Goal: Transaction & Acquisition: Purchase product/service

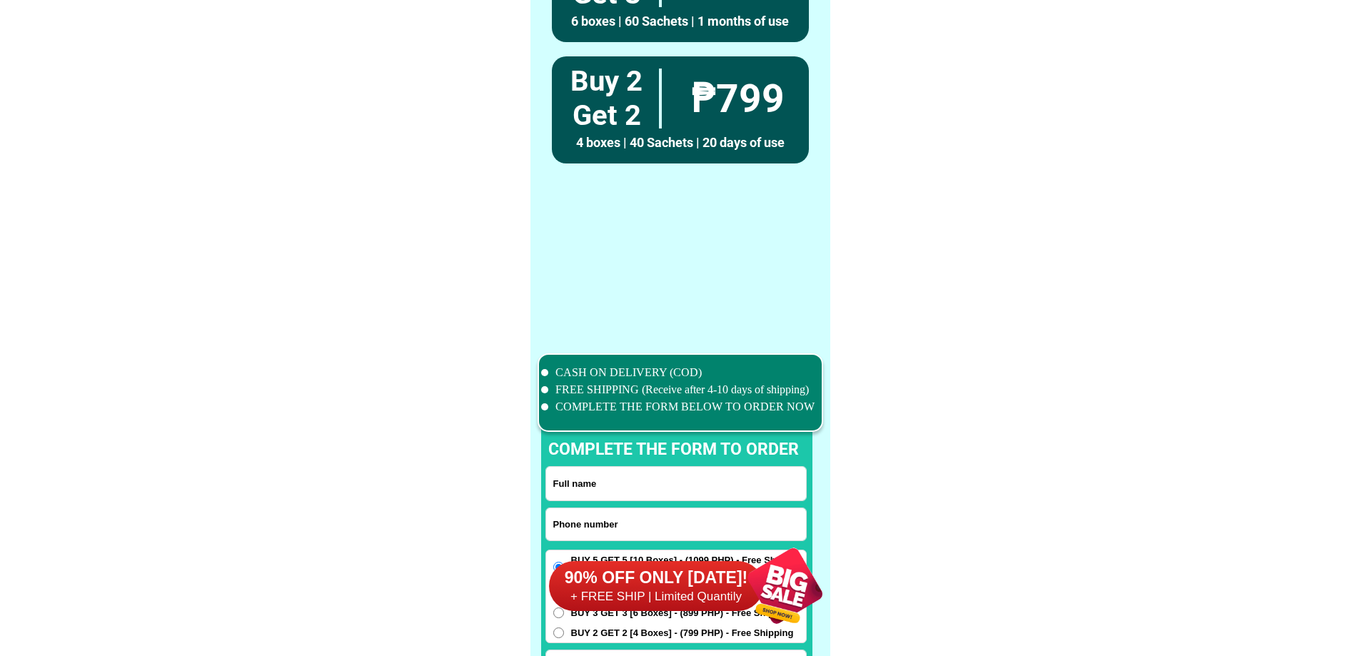
scroll to position [11102, 0]
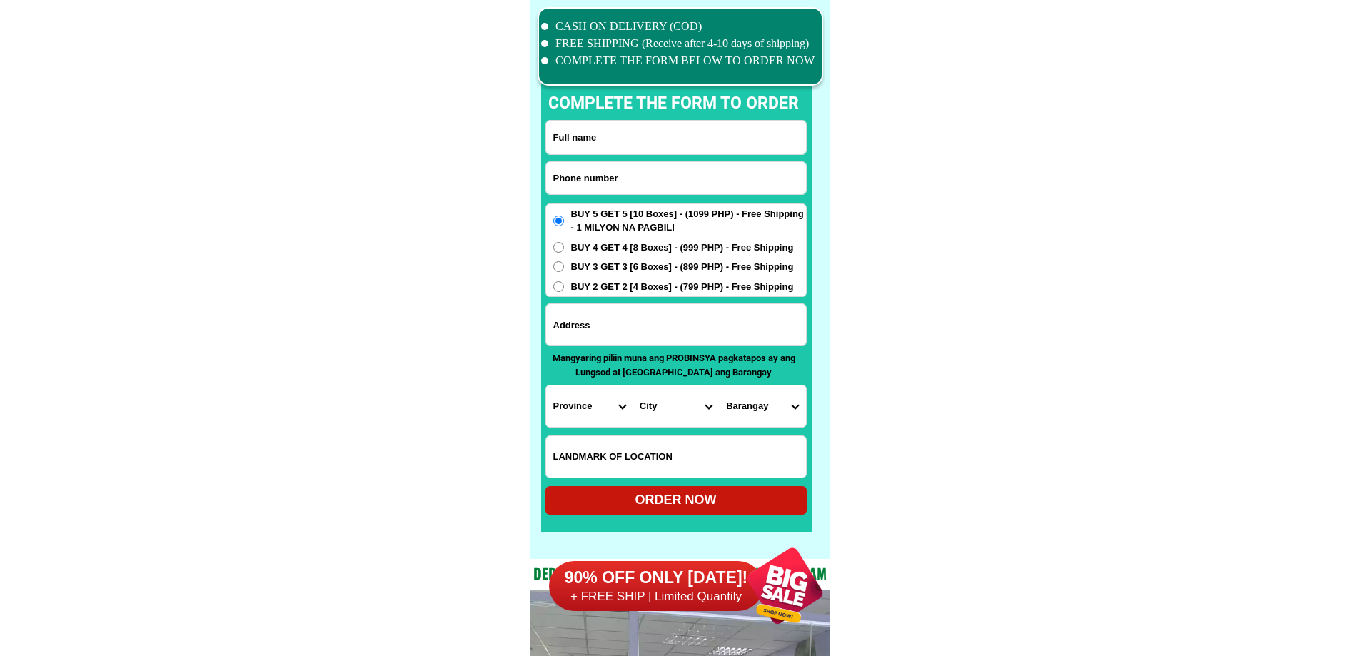
click at [643, 187] on input "Input phone_number" at bounding box center [676, 178] width 260 height 32
paste input "09283001630"
type input "09283001630"
click at [613, 143] on input "Input full_name" at bounding box center [676, 138] width 260 height 34
paste input "[PERSON_NAME] jagonia"
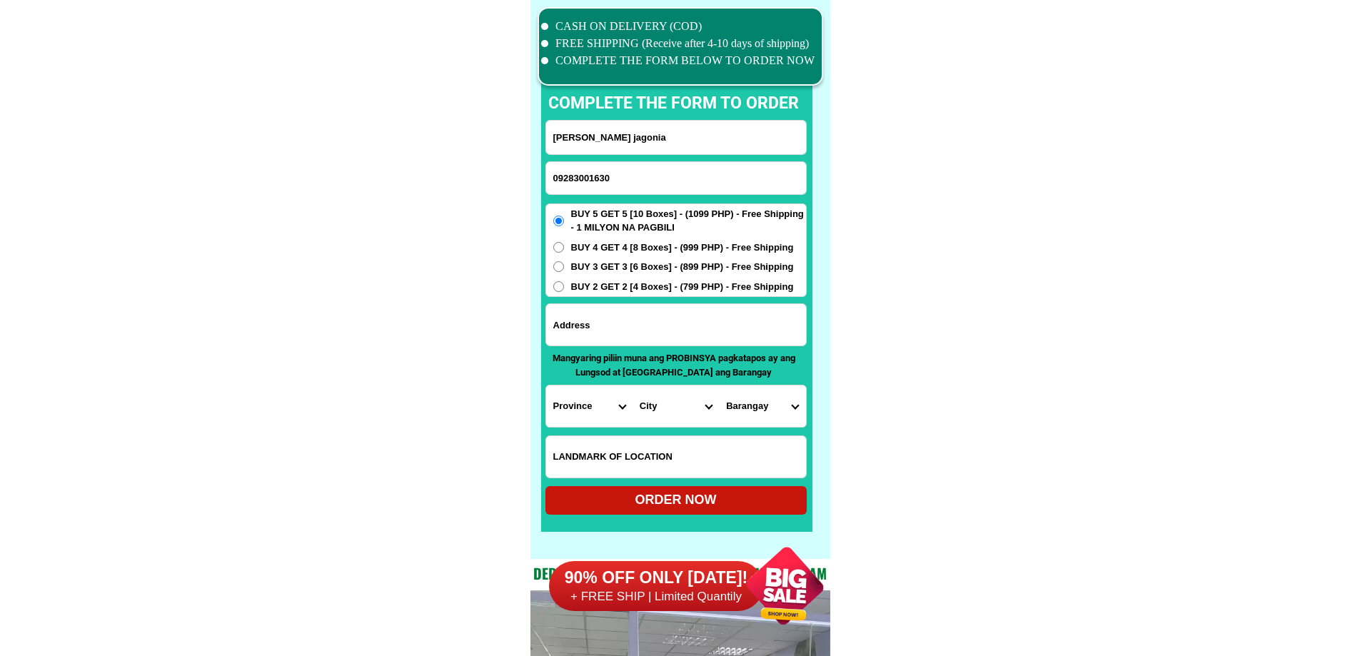
type input "[PERSON_NAME] jagonia"
click at [667, 318] on input "Input address" at bounding box center [676, 324] width 260 height 41
paste input "[PERSON_NAME] jagonia blk7 lot32 torino sthromanvìlle sta. [PERSON_NAME]"
type input "[PERSON_NAME] jagonia blk7 lot32 torino sthromanvìlle sta. [PERSON_NAME]"
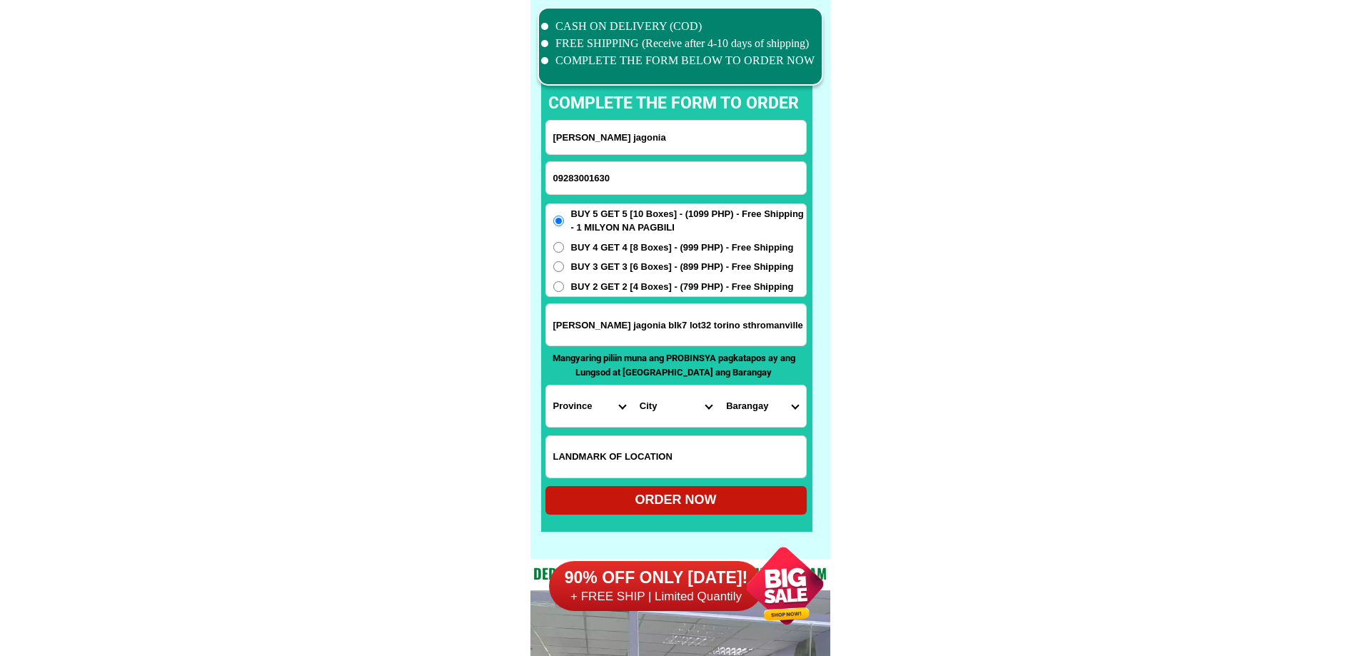
drag, startPoint x: 681, startPoint y: 326, endPoint x: 955, endPoint y: 344, distance: 274.9
click at [566, 402] on select "Province [GEOGRAPHIC_DATA] [GEOGRAPHIC_DATA][PERSON_NAME][GEOGRAPHIC_DATA][GEOG…" at bounding box center [589, 406] width 86 height 41
select select "63_581"
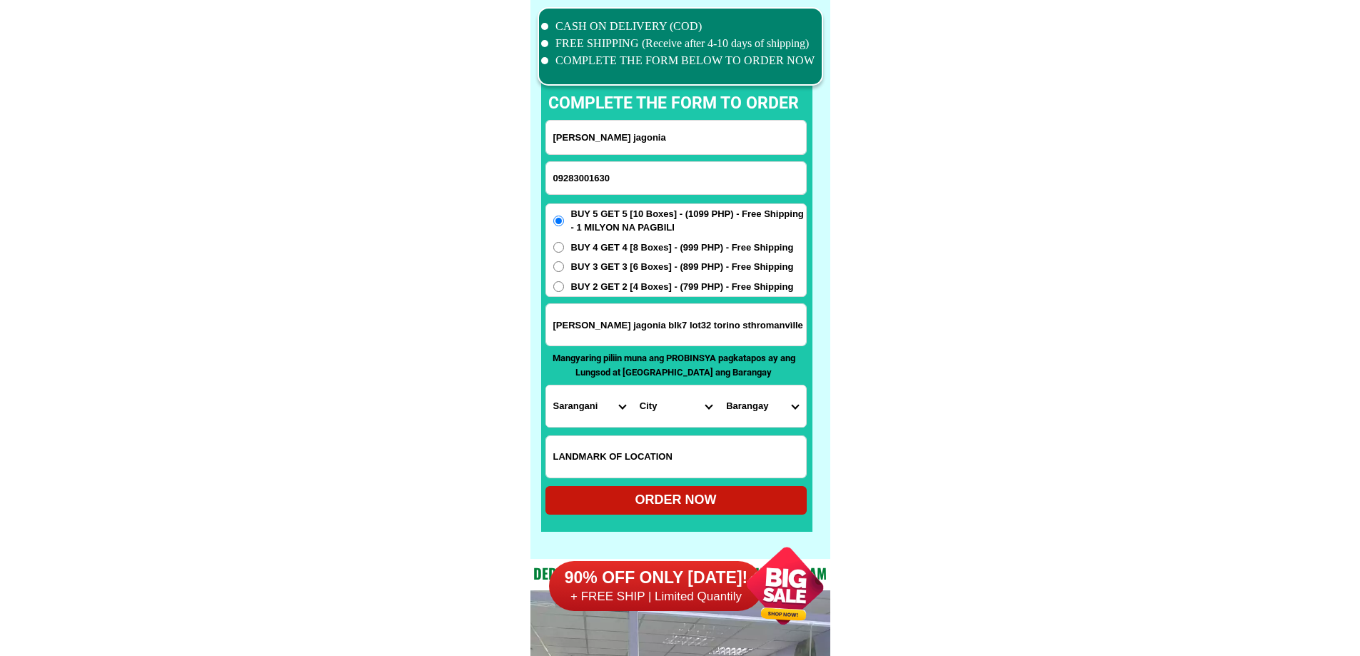
drag, startPoint x: 624, startPoint y: 324, endPoint x: 438, endPoint y: 325, distance: 185.7
click at [707, 326] on input "blk7 lot32 torino sthromanvìlle sta. [PERSON_NAME]" at bounding box center [676, 324] width 260 height 41
type input "blk7 lot32 torino sthromanvìlle sta. [PERSON_NAME]"
click at [575, 419] on select "Province [GEOGRAPHIC_DATA] [GEOGRAPHIC_DATA][PERSON_NAME][GEOGRAPHIC_DATA][GEOG…" at bounding box center [589, 406] width 86 height 41
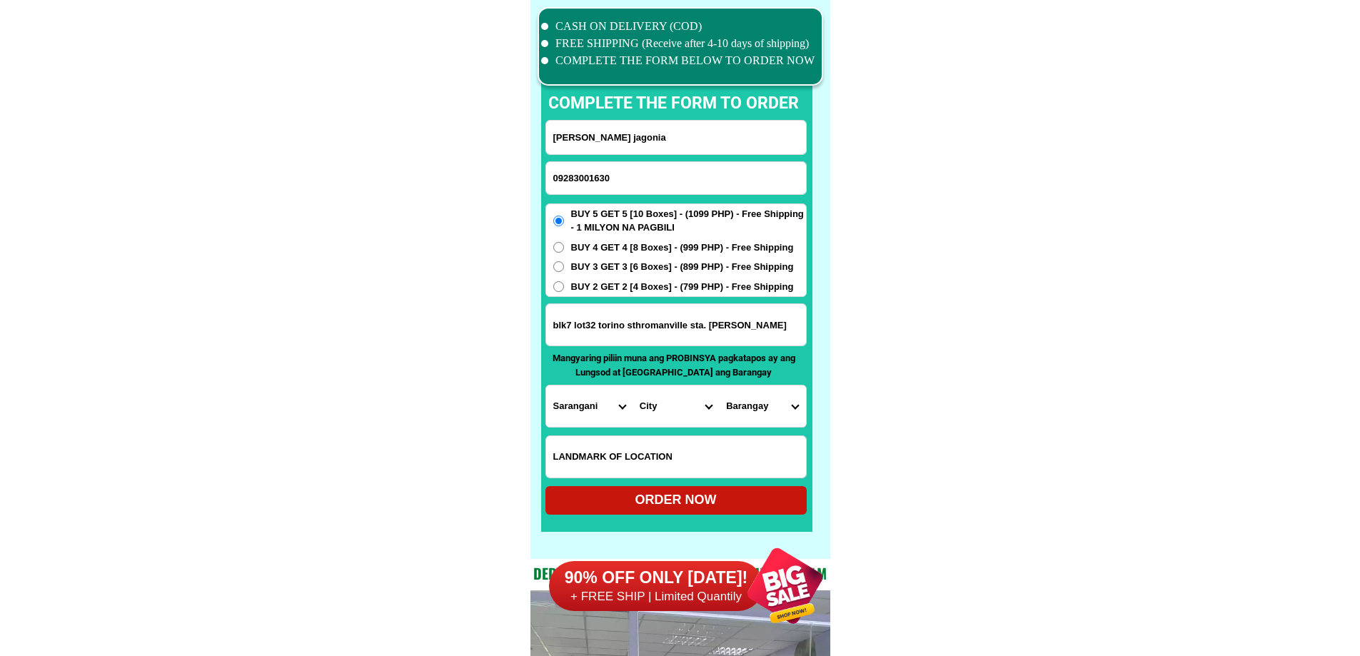
click at [576, 417] on select "Province [GEOGRAPHIC_DATA] [GEOGRAPHIC_DATA][PERSON_NAME][GEOGRAPHIC_DATA][GEOG…" at bounding box center [589, 406] width 86 height 41
select select "63_904"
click at [649, 417] on select "City [PERSON_NAME] Maasim Maitum Malapatan [GEOGRAPHIC_DATA]" at bounding box center [676, 406] width 86 height 41
click at [649, 417] on select "City [GEOGRAPHIC_DATA] [GEOGRAPHIC_DATA]-city [GEOGRAPHIC_DATA] [GEOGRAPHIC_DAT…" at bounding box center [676, 406] width 86 height 41
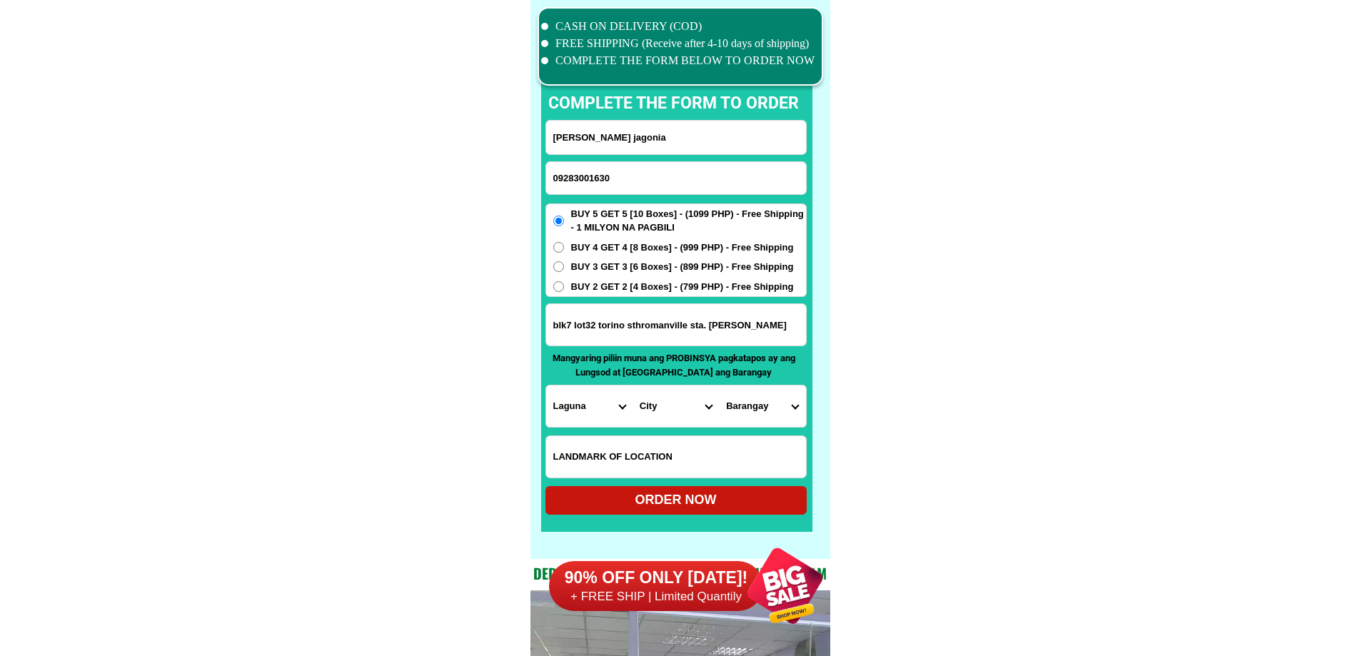
click at [649, 417] on select "City [GEOGRAPHIC_DATA] [GEOGRAPHIC_DATA]-city [GEOGRAPHIC_DATA] [GEOGRAPHIC_DAT…" at bounding box center [676, 406] width 86 height 41
select select "63_9047485"
click at [633, 386] on select "City [GEOGRAPHIC_DATA] [GEOGRAPHIC_DATA]-city [GEOGRAPHIC_DATA] [GEOGRAPHIC_DAT…" at bounding box center [676, 406] width 86 height 41
click at [761, 409] on select "Barangay Aplaya Balibago Caingin Dila [PERSON_NAME] (pob.) [MEDICAL_DATA] Macab…" at bounding box center [762, 406] width 86 height 41
drag, startPoint x: 998, startPoint y: 423, endPoint x: 894, endPoint y: 419, distance: 103.6
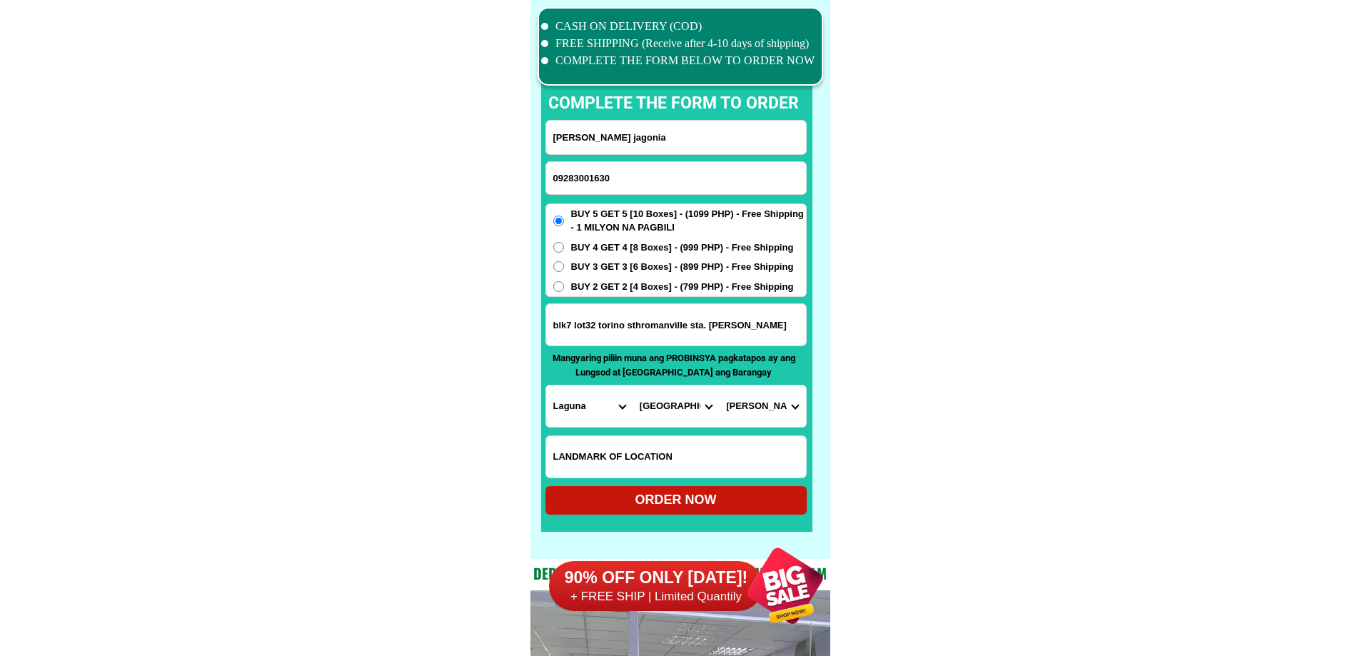
click at [791, 409] on select "Barangay Aplaya Balibago Caingin Dila [PERSON_NAME] (pob.) [MEDICAL_DATA] Macab…" at bounding box center [762, 406] width 86 height 41
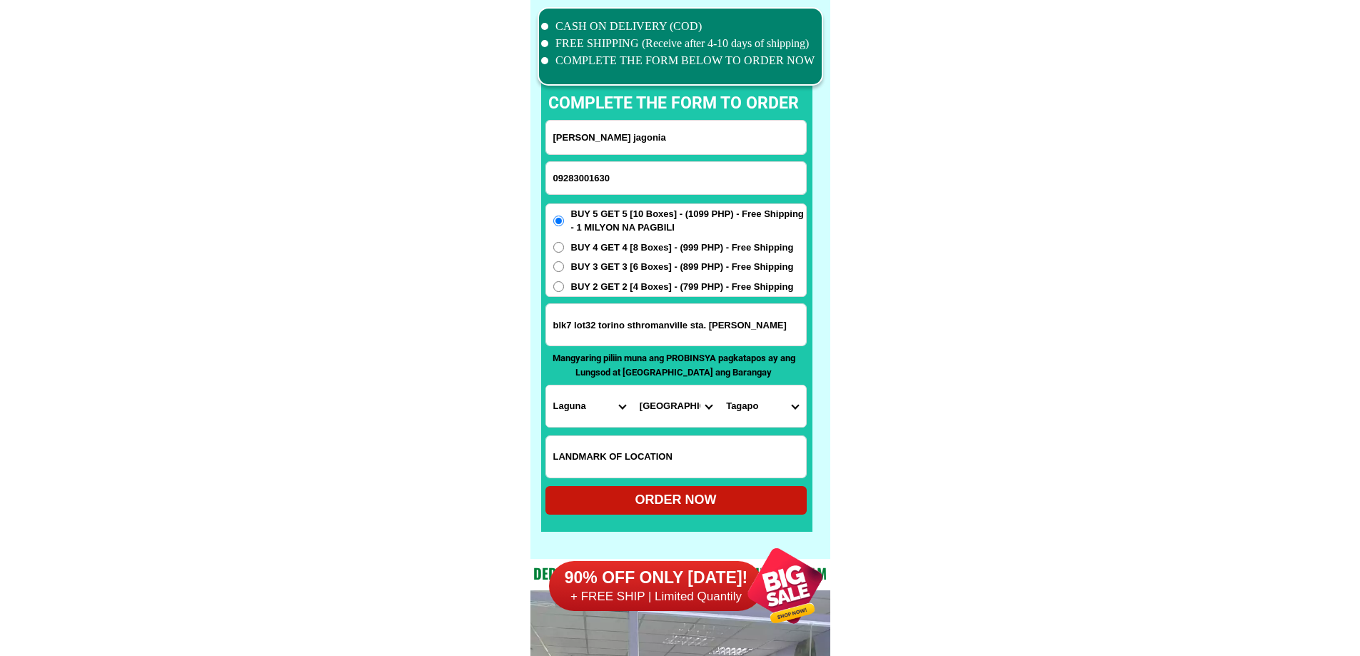
click at [791, 409] on select "Barangay Aplaya Balibago Caingin Dila [PERSON_NAME] (pob.) [MEDICAL_DATA] Macab…" at bounding box center [762, 406] width 86 height 41
click at [761, 401] on select "Barangay Aplaya Balibago Caingin Dila [PERSON_NAME] (pob.) [MEDICAL_DATA] Macab…" at bounding box center [762, 406] width 86 height 41
click at [762, 414] on select "Barangay Aplaya Balibago Caingin Dila [PERSON_NAME] (pob.) [MEDICAL_DATA] Macab…" at bounding box center [762, 406] width 86 height 41
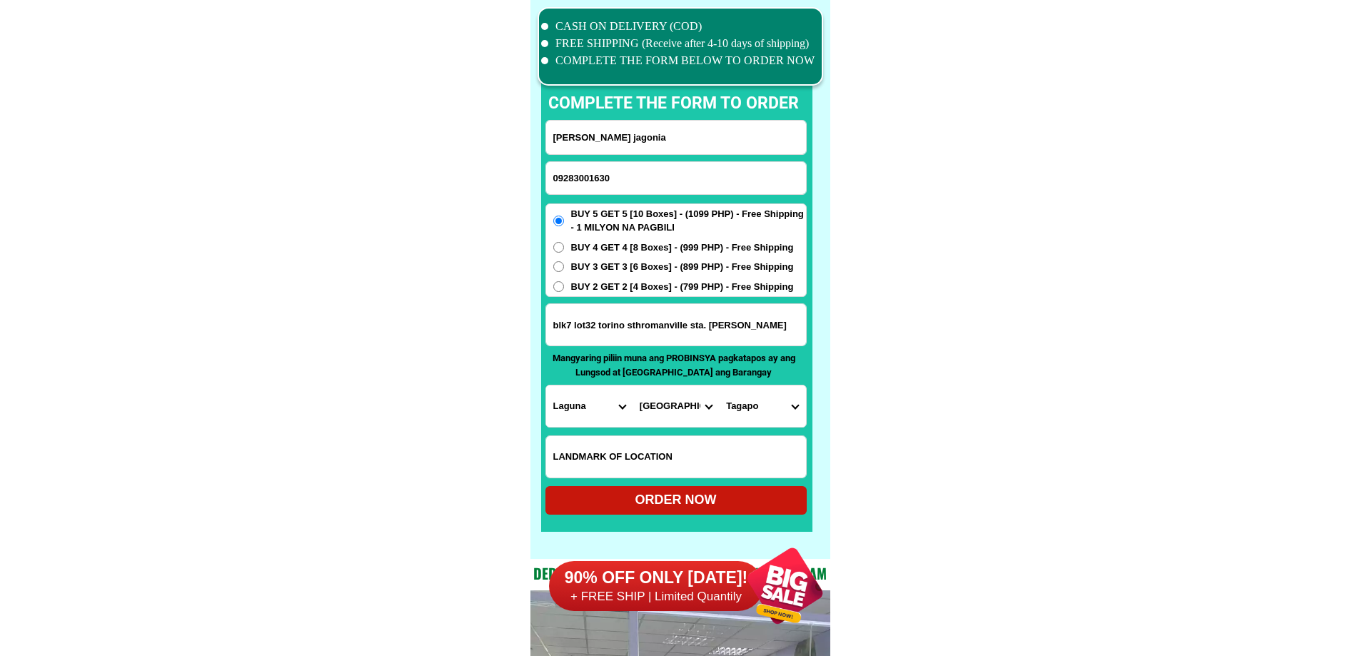
click at [762, 414] on select "Barangay Aplaya Balibago Caingin Dila [PERSON_NAME] (pob.) [MEDICAL_DATA] Macab…" at bounding box center [762, 406] width 86 height 41
click at [688, 426] on select "City [GEOGRAPHIC_DATA] [GEOGRAPHIC_DATA]-city [GEOGRAPHIC_DATA] [GEOGRAPHIC_DAT…" at bounding box center [676, 406] width 86 height 41
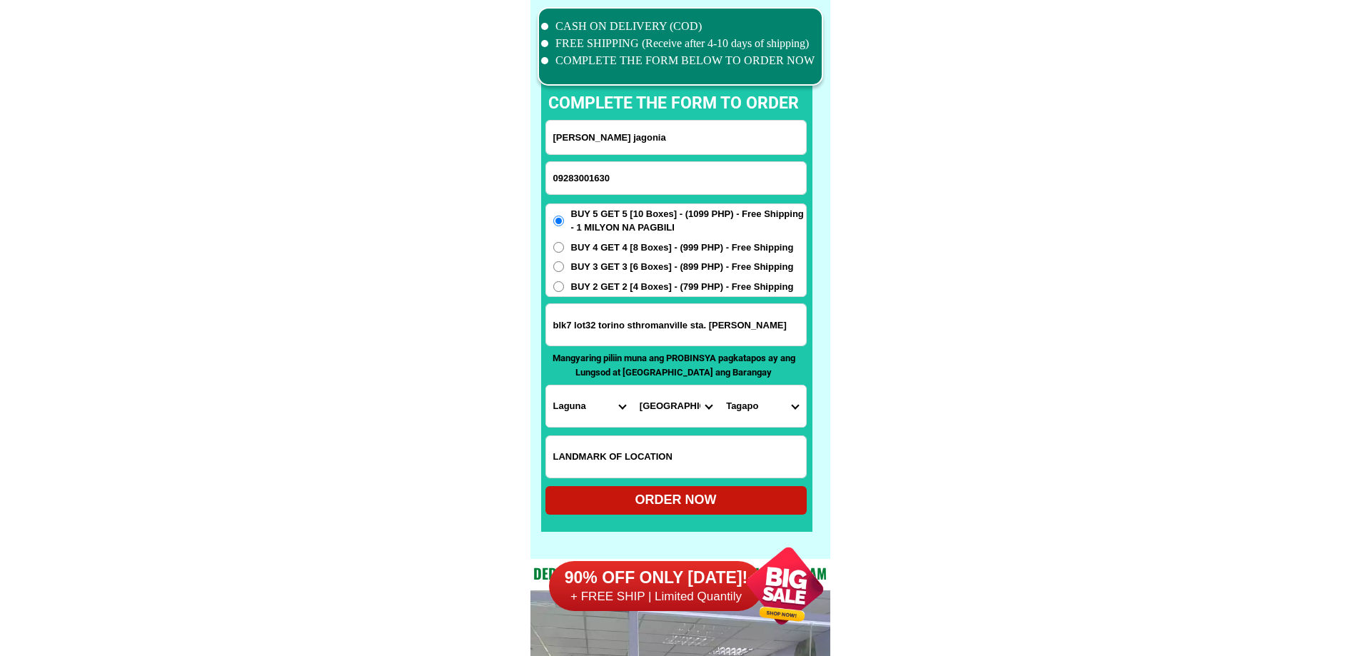
click at [688, 399] on select "City [GEOGRAPHIC_DATA] [GEOGRAPHIC_DATA]-city [GEOGRAPHIC_DATA] [GEOGRAPHIC_DAT…" at bounding box center [676, 406] width 86 height 41
click at [764, 409] on select "Barangay Aplaya Balibago Caingin Dila [PERSON_NAME] (pob.) [MEDICAL_DATA] Macab…" at bounding box center [762, 406] width 86 height 41
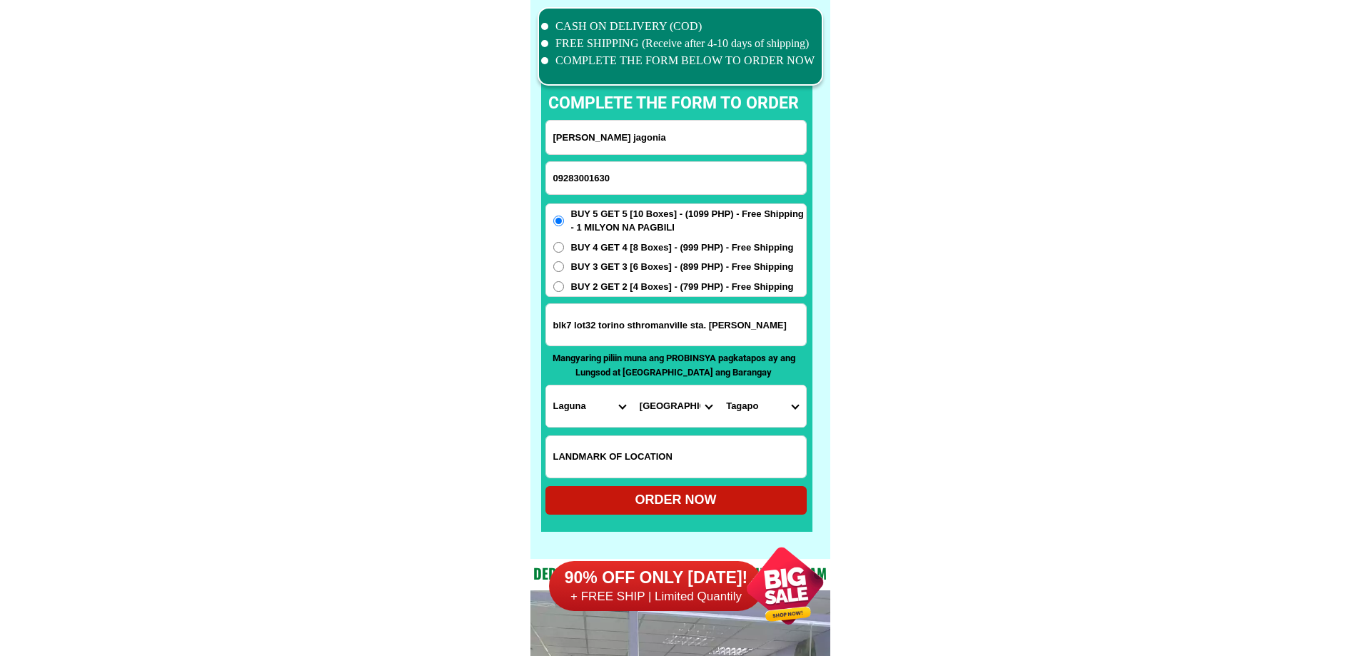
click at [783, 411] on select "Barangay Aplaya Balibago Caingin Dila [PERSON_NAME] (pob.) [MEDICAL_DATA] Macab…" at bounding box center [762, 406] width 86 height 41
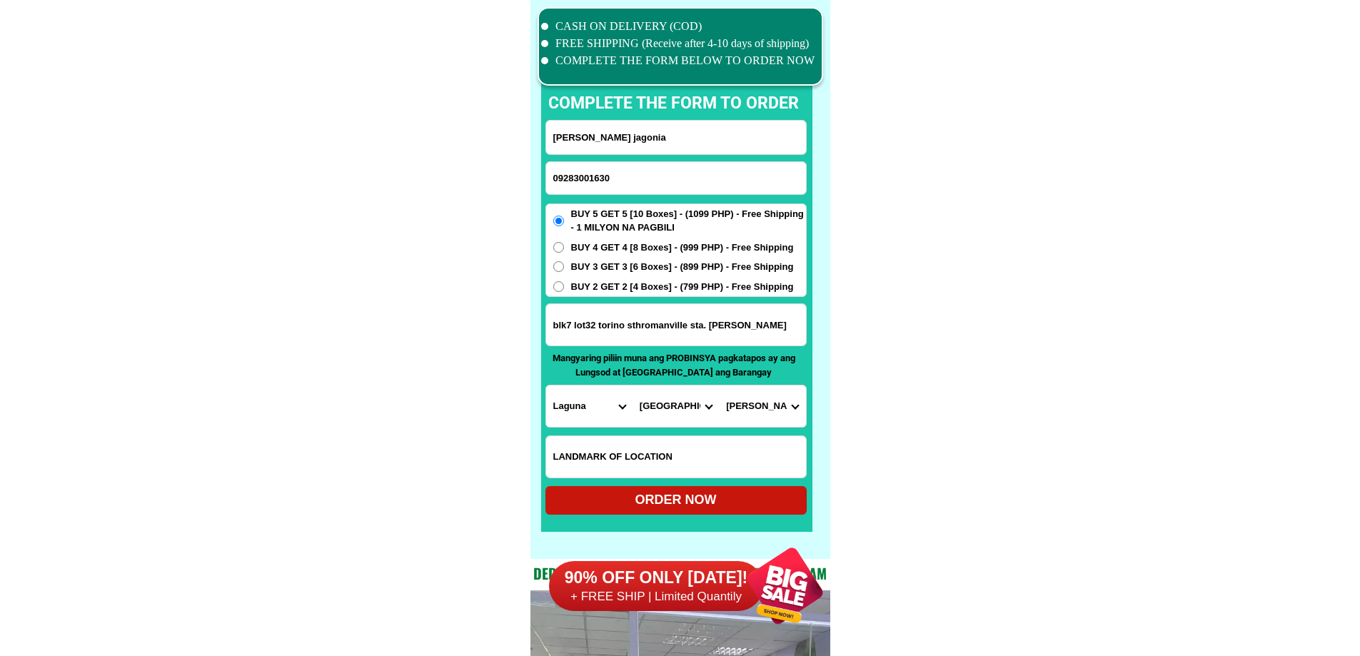
click at [741, 412] on select "Barangay Aplaya Balibago Caingin Dila [PERSON_NAME] (pob.) [MEDICAL_DATA] Macab…" at bounding box center [762, 406] width 86 height 41
select select "63_90474855440"
drag, startPoint x: 968, startPoint y: 452, endPoint x: 827, endPoint y: 483, distance: 144.9
click at [710, 494] on div "ORDER NOW" at bounding box center [676, 500] width 261 height 19
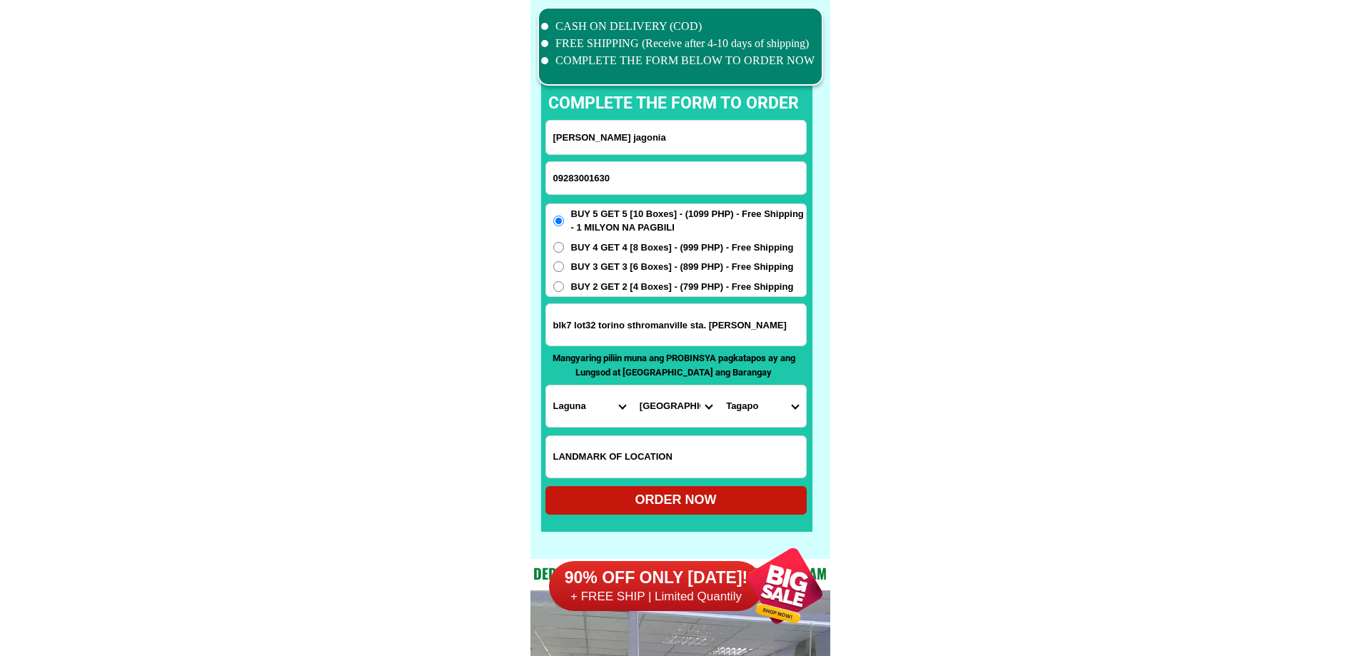
type input "blk7 lot32 torino sthromanvìlle sta. [PERSON_NAME]"
radio input "true"
drag, startPoint x: 591, startPoint y: 174, endPoint x: 622, endPoint y: 181, distance: 32.2
click at [591, 174] on input "Input phone_number" at bounding box center [676, 178] width 260 height 32
paste input "09707643775"
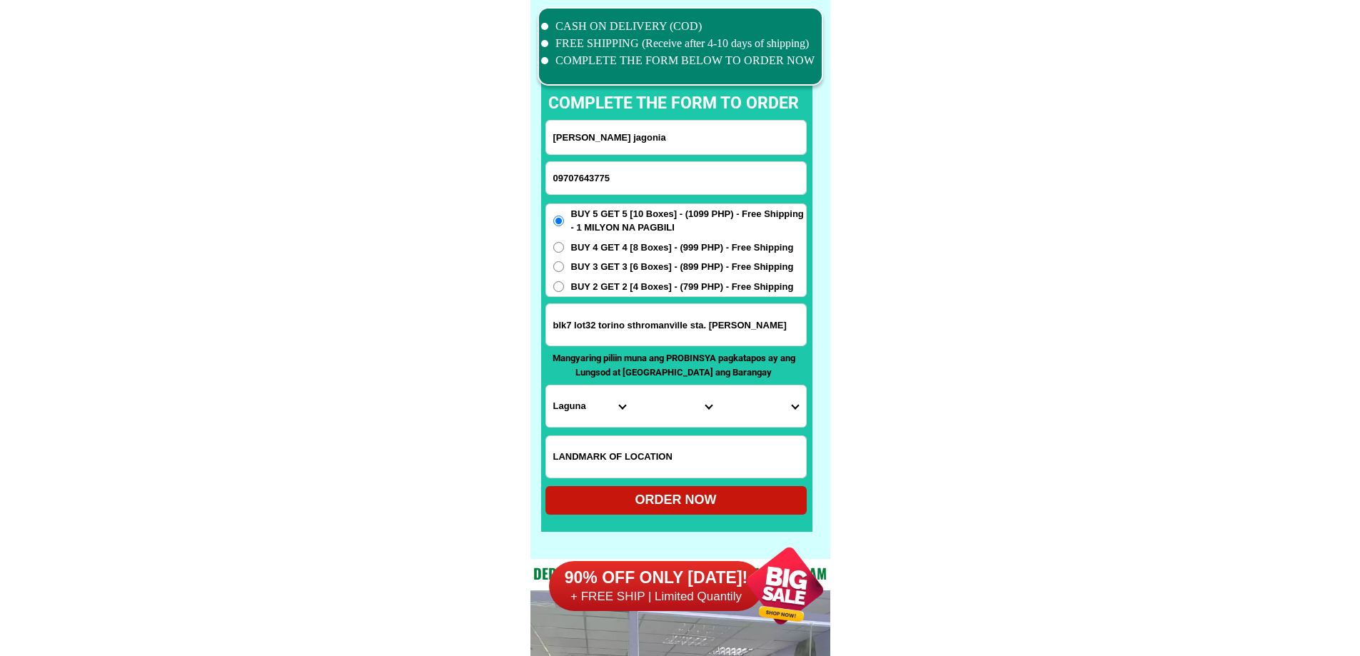
type input "09707643775"
click at [613, 130] on input "Input full_name" at bounding box center [676, 138] width 260 height 34
paste input "[PERSON_NAME]"
type input "[PERSON_NAME]"
click at [576, 258] on div "BUY 5 GET 5 [10 Boxes] - (1099 PHP) - Free Shipping - 1 MILYON NA PAGBILI BUY 4…" at bounding box center [676, 251] width 261 height 94
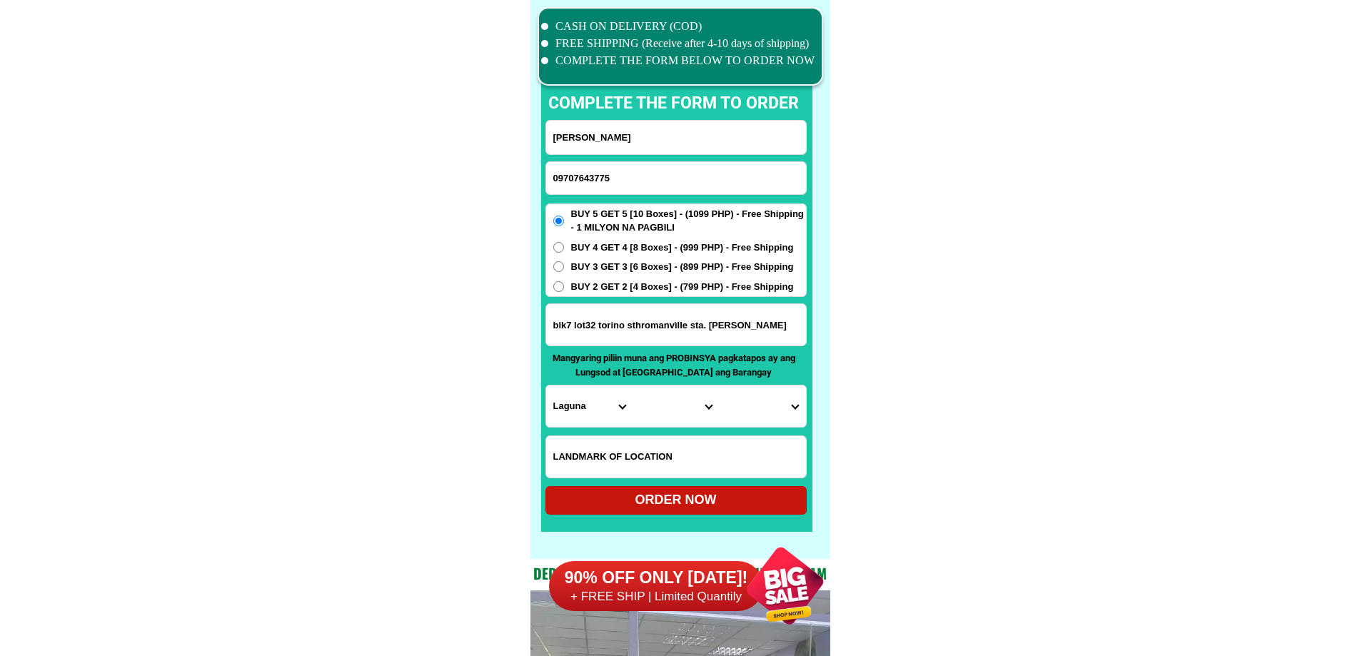
click at [584, 261] on span "BUY 3 GET 3 [6 Boxes] - (899 PHP) - Free Shipping" at bounding box center [682, 267] width 223 height 14
click at [564, 261] on input "BUY 3 GET 3 [6 Boxes] - (899 PHP) - Free Shipping" at bounding box center [558, 266] width 11 height 11
radio input "true"
click at [669, 335] on input "Input address" at bounding box center [676, 324] width 260 height 41
paste input "Block 7 Relocation [PERSON_NAME]"
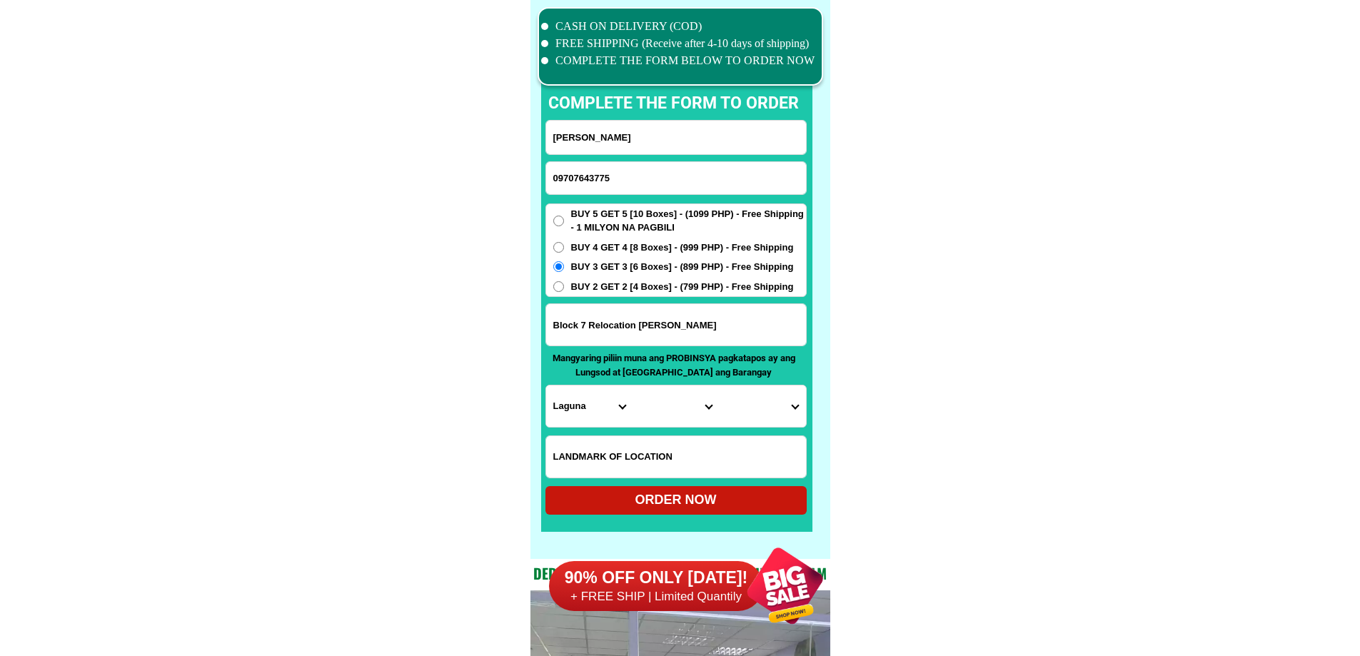
type input "Block 7 Relocation [PERSON_NAME]"
click at [588, 399] on select "Province [GEOGRAPHIC_DATA] [GEOGRAPHIC_DATA][PERSON_NAME][GEOGRAPHIC_DATA][GEOG…" at bounding box center [589, 406] width 86 height 41
select select "63_803"
drag, startPoint x: 989, startPoint y: 409, endPoint x: 807, endPoint y: 406, distance: 182.1
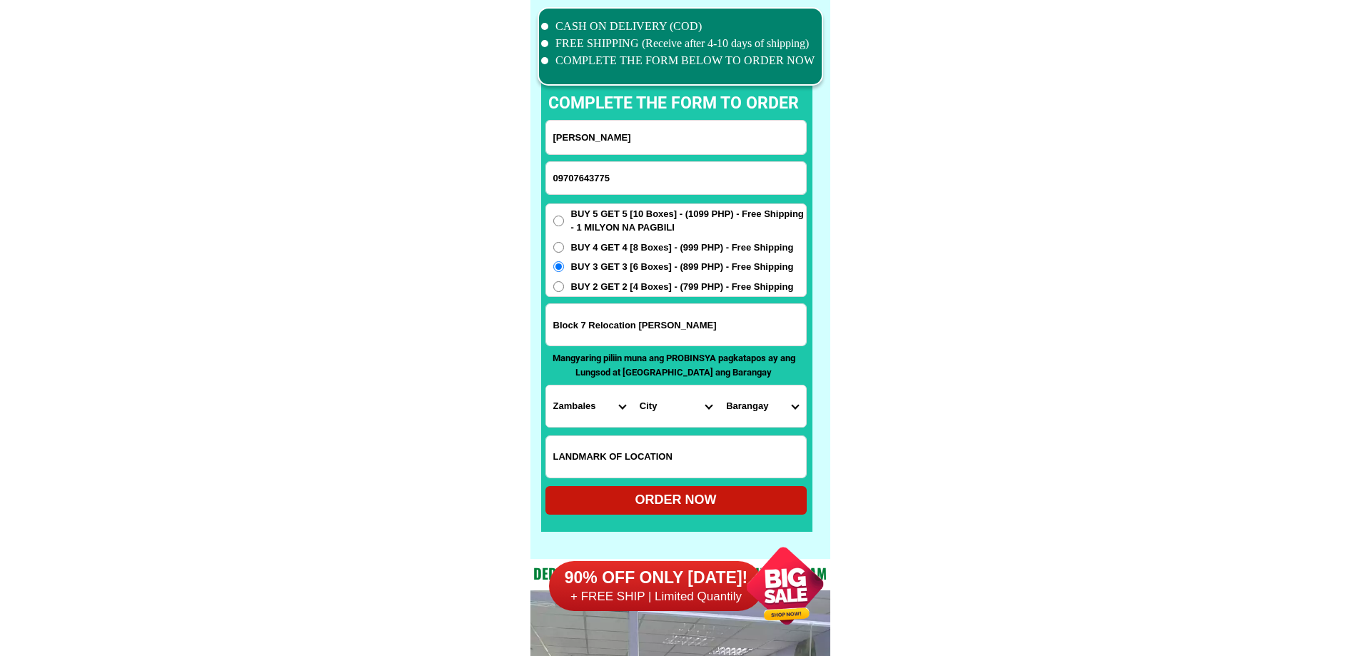
click at [668, 404] on select "City Botolan [GEOGRAPHIC_DATA] [PERSON_NAME] [GEOGRAPHIC_DATA] [GEOGRAPHIC_DATA…" at bounding box center [676, 406] width 86 height 41
select select "63_8033951"
drag, startPoint x: 923, startPoint y: 424, endPoint x: 866, endPoint y: 429, distance: 57.4
click at [742, 399] on select "[GEOGRAPHIC_DATA] [GEOGRAPHIC_DATA][PERSON_NAME][GEOGRAPHIC_DATA] [GEOGRAPHIC_D…" at bounding box center [762, 406] width 86 height 41
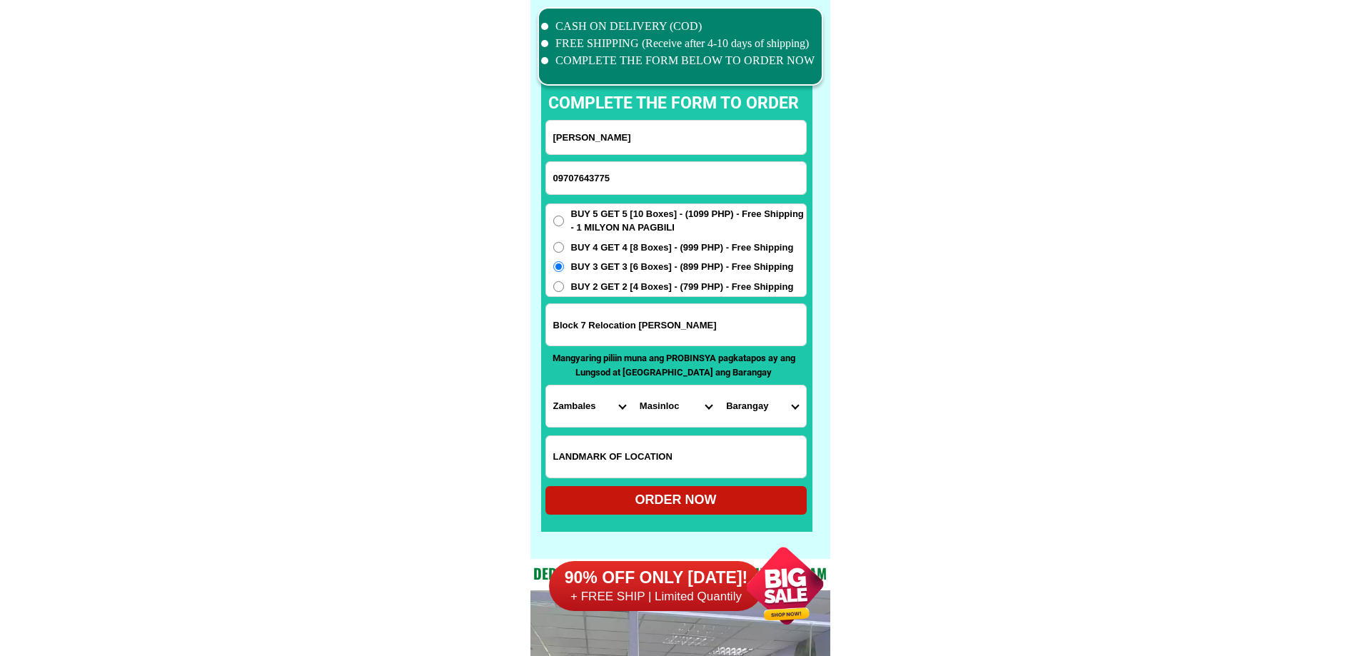
select select "63_80339511066"
drag, startPoint x: 940, startPoint y: 437, endPoint x: 904, endPoint y: 456, distance: 40.6
click at [728, 496] on div "ORDER NOW" at bounding box center [676, 500] width 261 height 19
radio input "true"
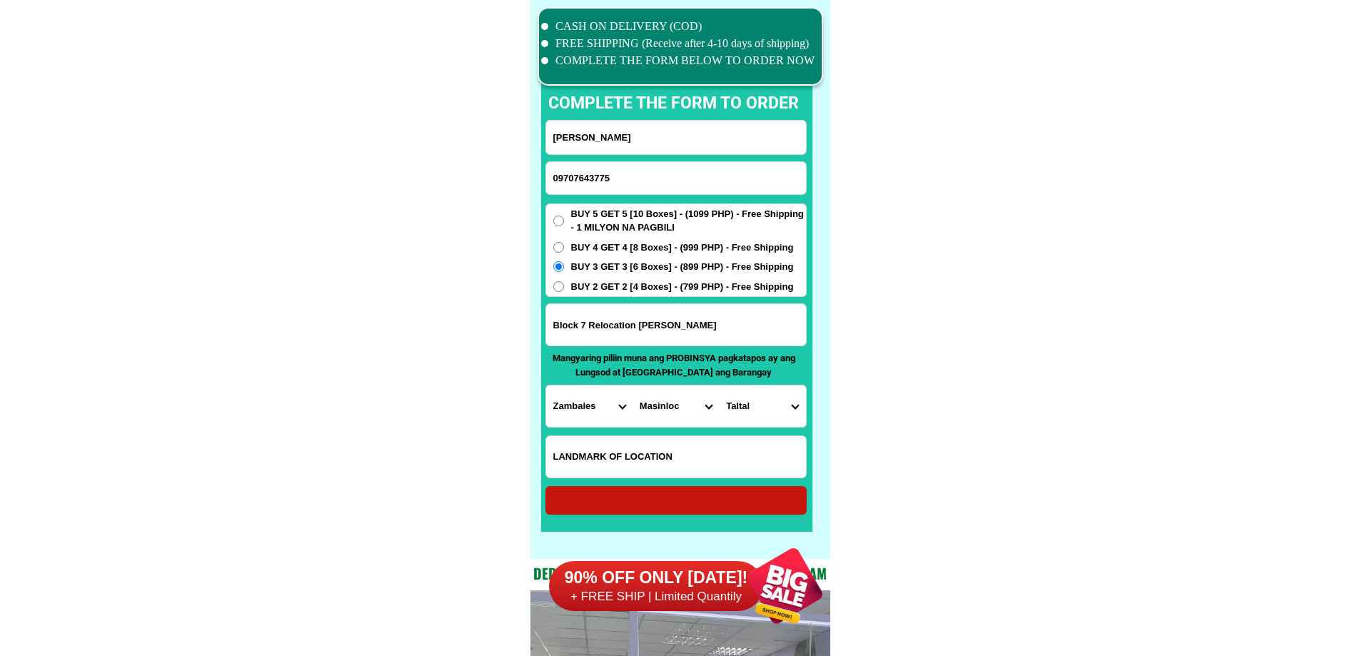
radio input "true"
click at [627, 181] on input "Input phone_number" at bounding box center [676, 178] width 260 height 32
paste input "09082647028"
type input "09082647028"
click at [666, 140] on input "Input full_name" at bounding box center [676, 138] width 260 height 34
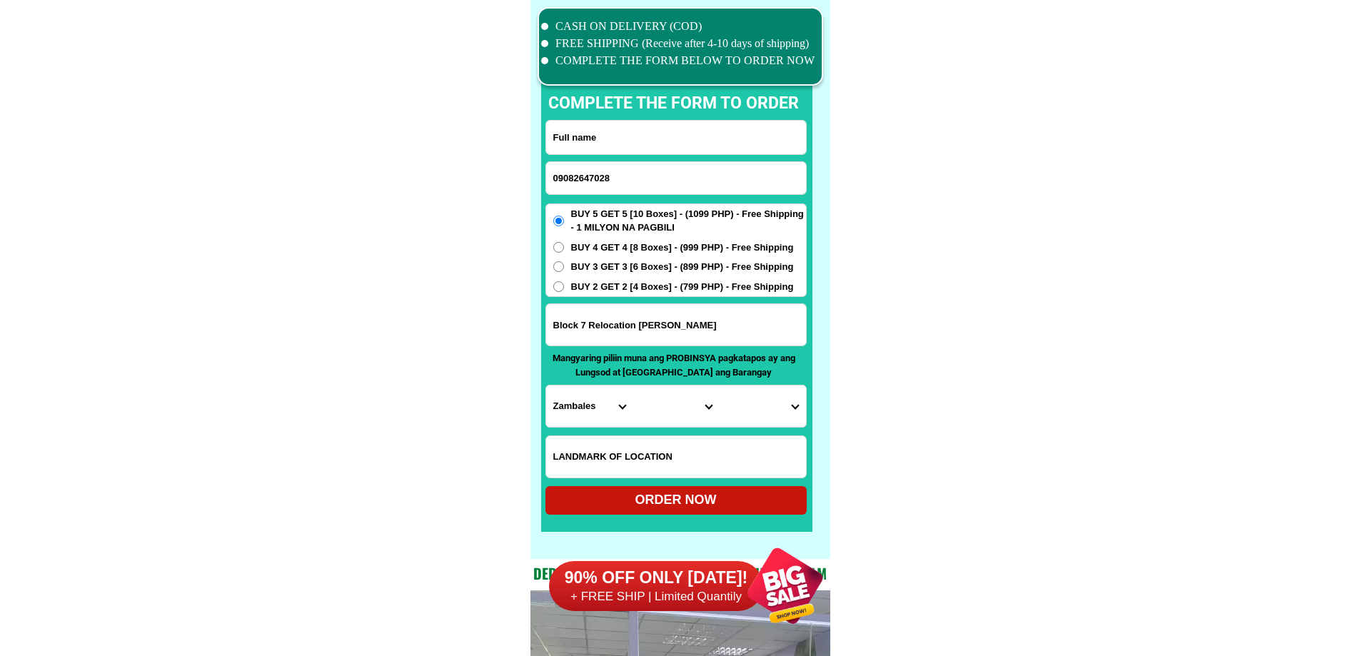
paste input "[PERSON_NAME]"
type input "[PERSON_NAME]"
click at [603, 311] on input "Input address" at bounding box center [676, 324] width 260 height 41
paste input "Poblacion Catigbian"
type input "Poblacion Catigbian"
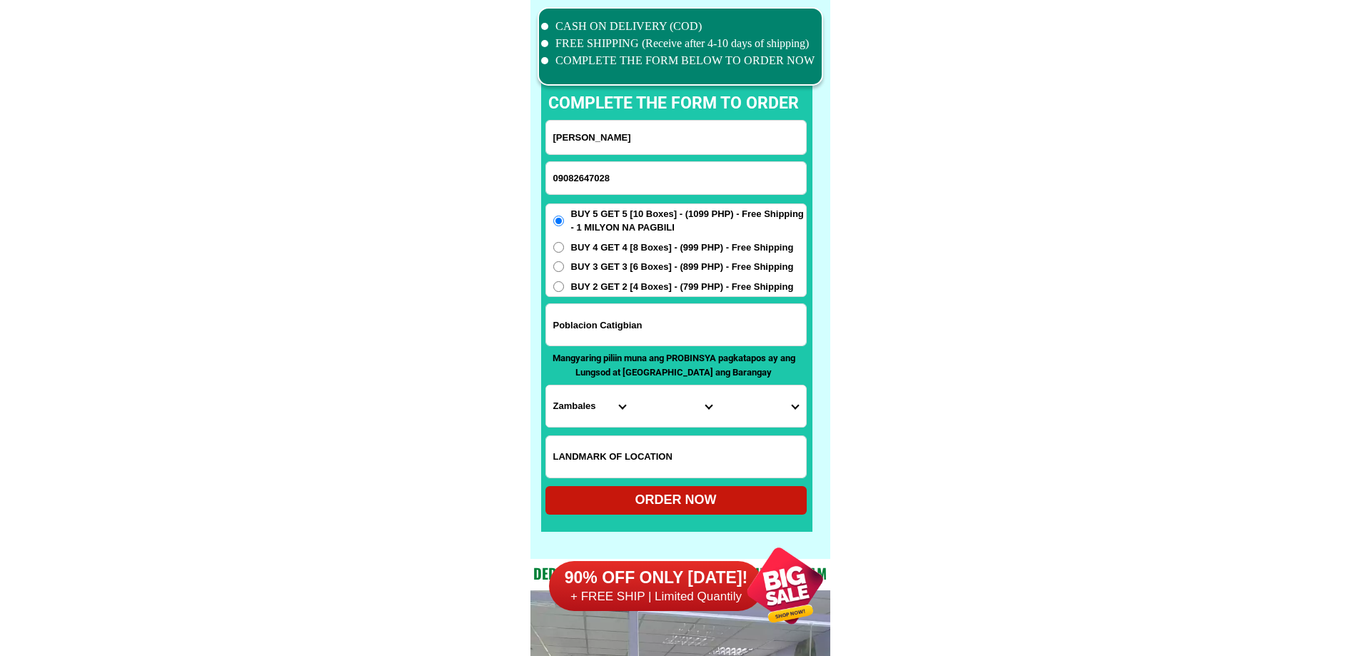
click at [587, 236] on div "BUY 5 GET 5 [10 Boxes] - (1099 PHP) - Free Shipping - 1 MILYON NA PAGBILI BUY 4…" at bounding box center [676, 251] width 261 height 94
click at [590, 247] on span "BUY 4 GET 4 [8 Boxes] - (999 PHP) - Free Shipping" at bounding box center [682, 248] width 223 height 14
click at [564, 247] on input "BUY 4 GET 4 [8 Boxes] - (999 PHP) - Free Shipping" at bounding box center [558, 247] width 11 height 11
radio input "true"
click at [650, 458] on input "Input LANDMARKOFLOCATION" at bounding box center [676, 456] width 260 height 41
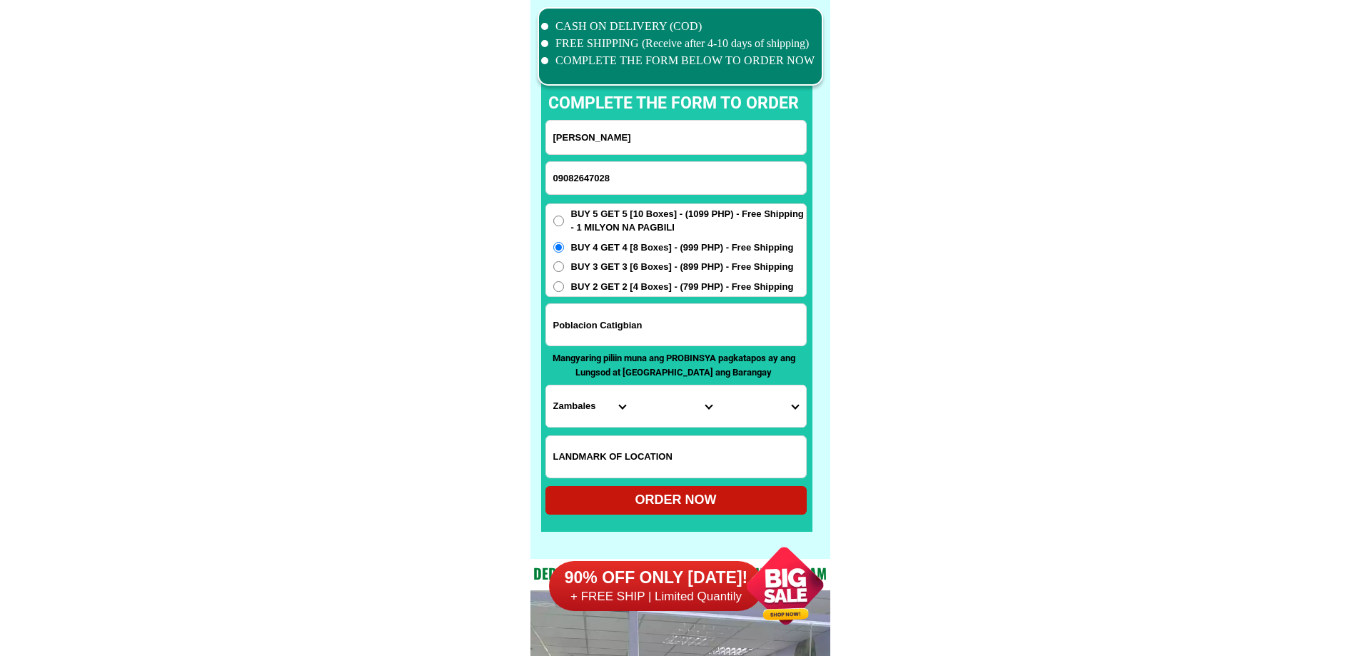
paste input "Near market"
type input "Near market"
click at [654, 328] on input "Poblacion Catigbian" at bounding box center [676, 324] width 260 height 41
click at [567, 421] on select "Province [GEOGRAPHIC_DATA] [GEOGRAPHIC_DATA][PERSON_NAME][GEOGRAPHIC_DATA][GEOG…" at bounding box center [589, 406] width 86 height 41
select select "63_137"
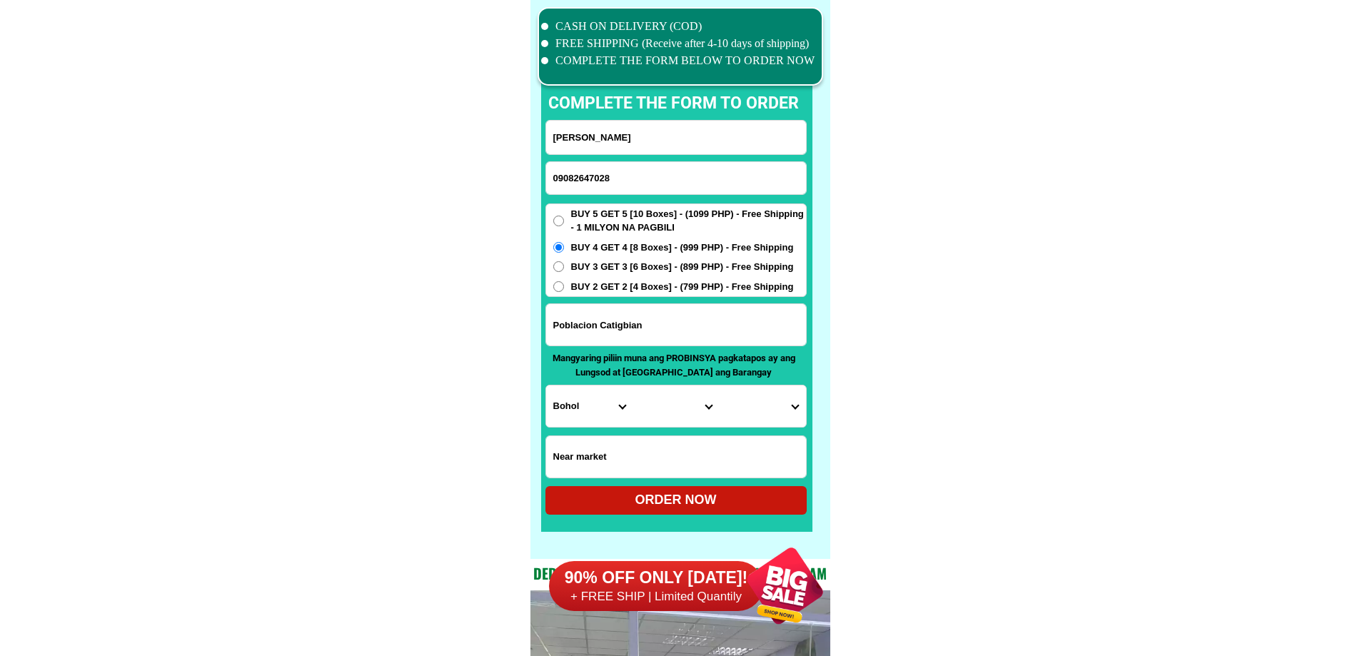
click at [648, 408] on select "City Alburquerque Antequera Baclayon Balilihan Bien-unido Bilar Bohol-[PERSON_N…" at bounding box center [676, 406] width 86 height 41
select select "63_137200"
click at [633, 386] on select "City Alburquerque Antequera Baclayon Balilihan Bien-unido Bilar Bohol-[PERSON_N…" at bounding box center [676, 406] width 86 height 41
click at [772, 420] on select "Barangay [PERSON_NAME] Baang Bagtic Bongbong Cambailan [PERSON_NAME] norte [GEO…" at bounding box center [762, 406] width 86 height 41
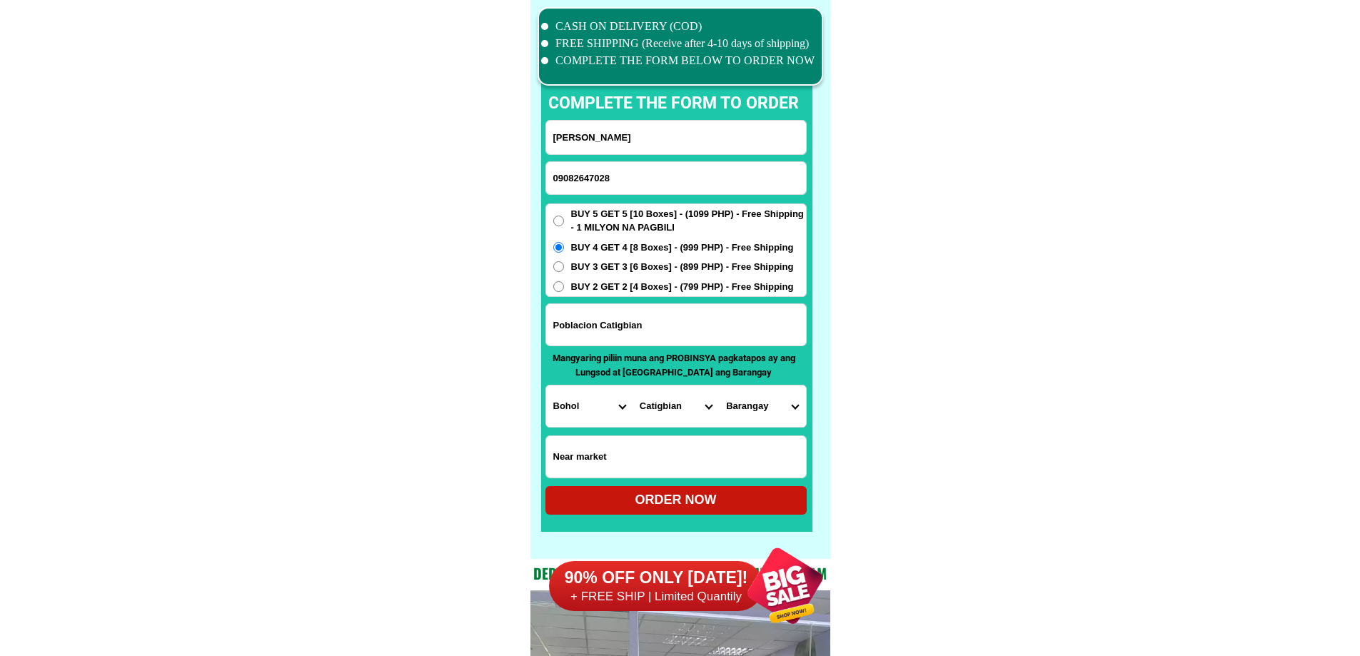
select select "63_137200273"
click at [724, 511] on div "ORDER NOW" at bounding box center [676, 500] width 261 height 29
radio input "true"
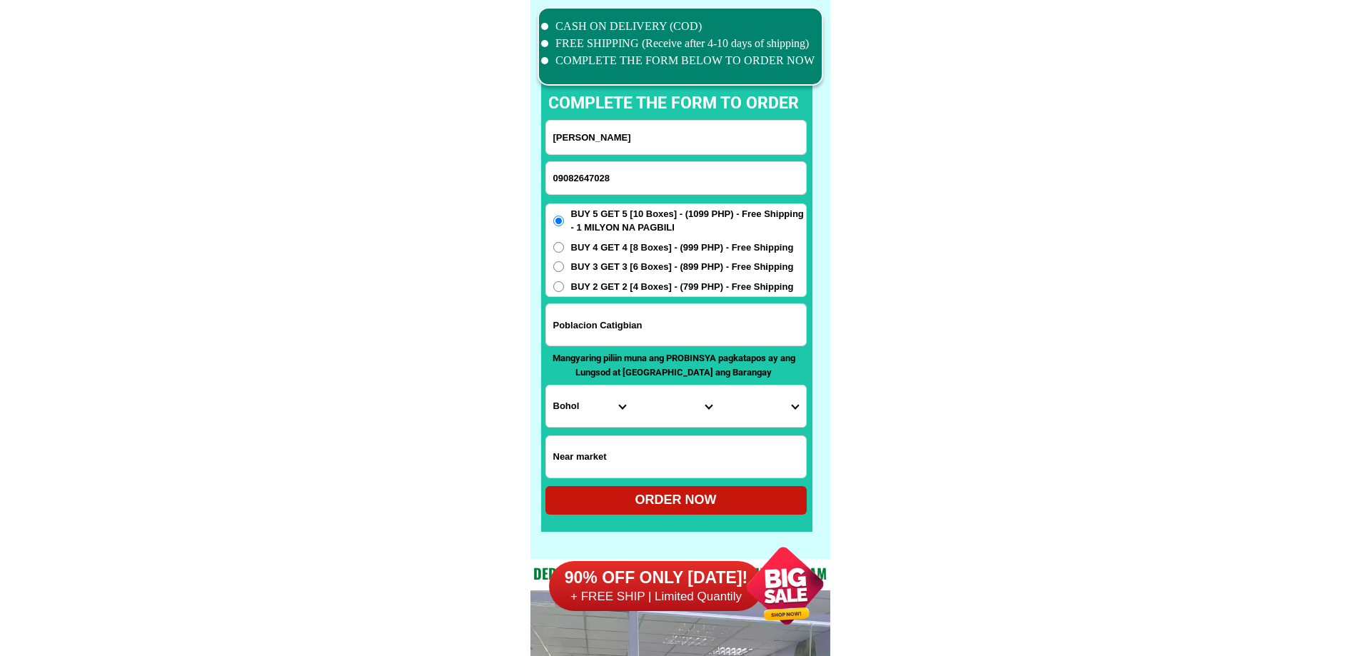
click at [668, 169] on input "09082647028" at bounding box center [676, 178] width 260 height 32
paste input "09099767928"
type input "09099767928"
click at [606, 139] on input "Input full_name" at bounding box center [676, 138] width 260 height 34
paste input "[PERSON_NAME]"
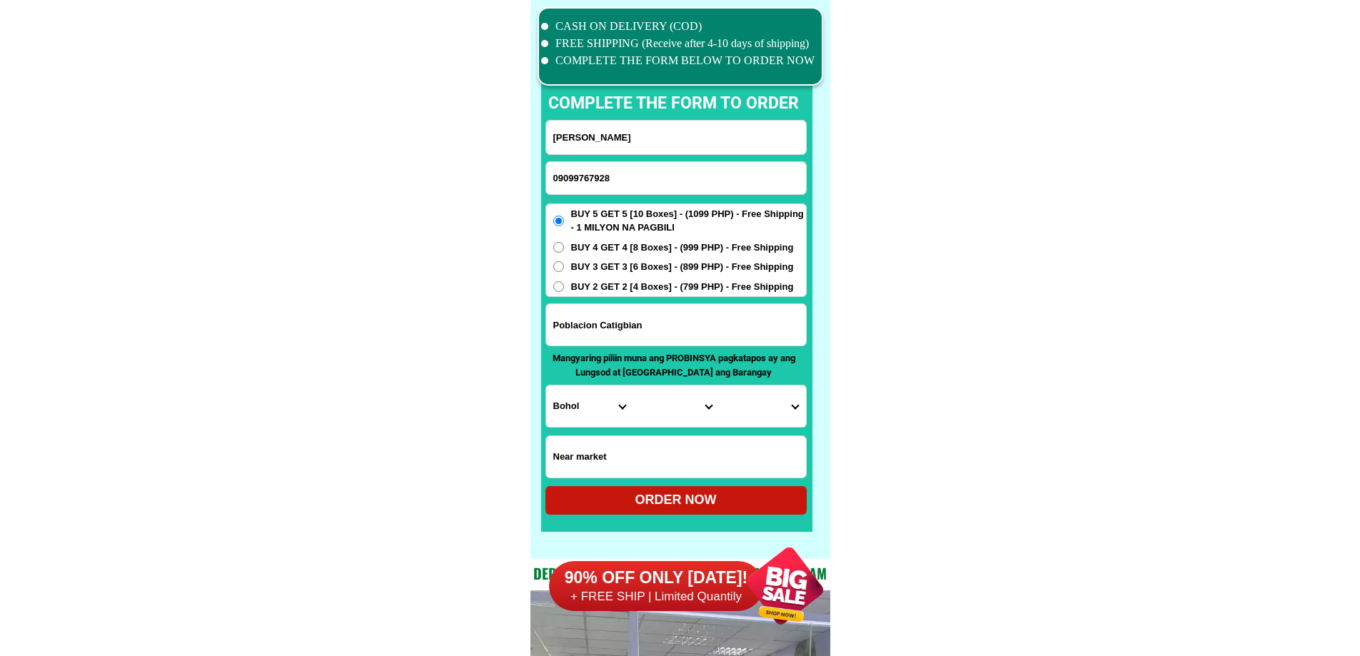
type input "[PERSON_NAME]"
click at [661, 329] on input "Input address" at bounding box center [676, 324] width 260 height 41
paste input "Sitio"
type input "Sitio 7"
click at [613, 458] on input "Input LANDMARKOFLOCATION" at bounding box center [676, 456] width 260 height 41
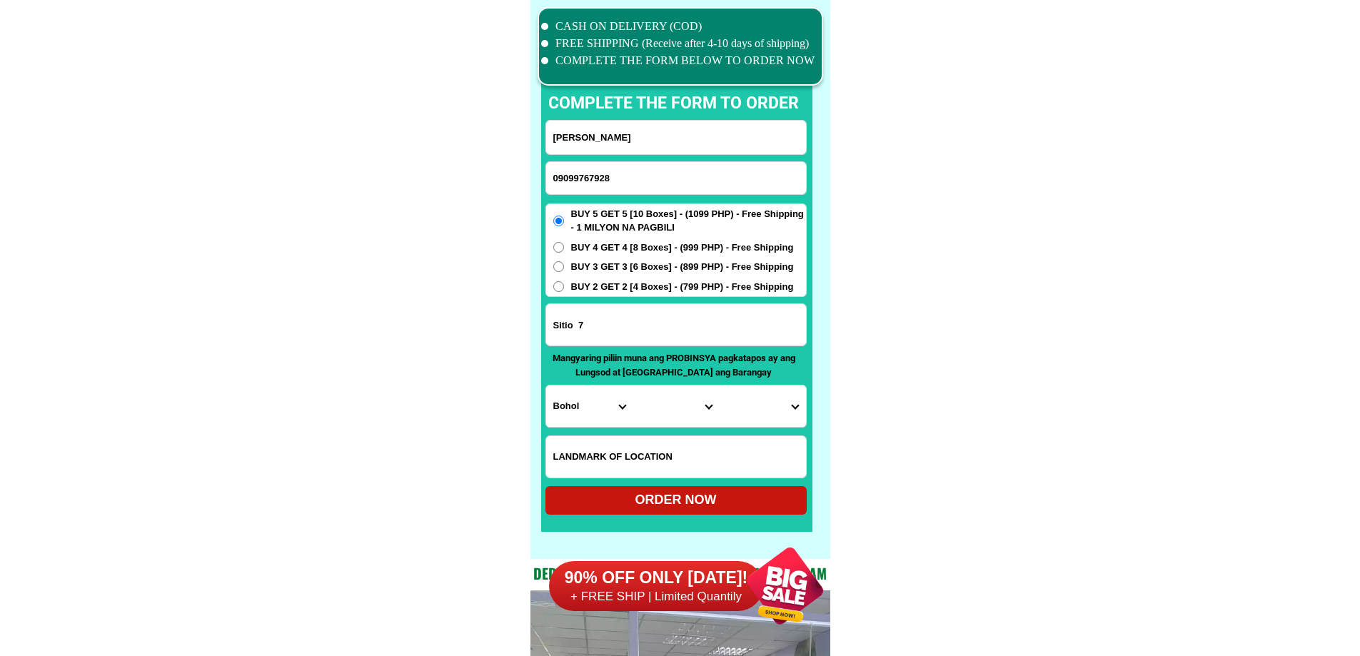
paste input "Líkod ng [GEOGRAPHIC_DATA] sa may chapel may skenita palimang bahay s [PERSON_N…"
type input "Líkod ng [GEOGRAPHIC_DATA] sa may chapel may skenita palimang bahay s [PERSON_N…"
click at [548, 395] on select "Province [GEOGRAPHIC_DATA] [GEOGRAPHIC_DATA][PERSON_NAME][GEOGRAPHIC_DATA][GEOG…" at bounding box center [589, 406] width 86 height 41
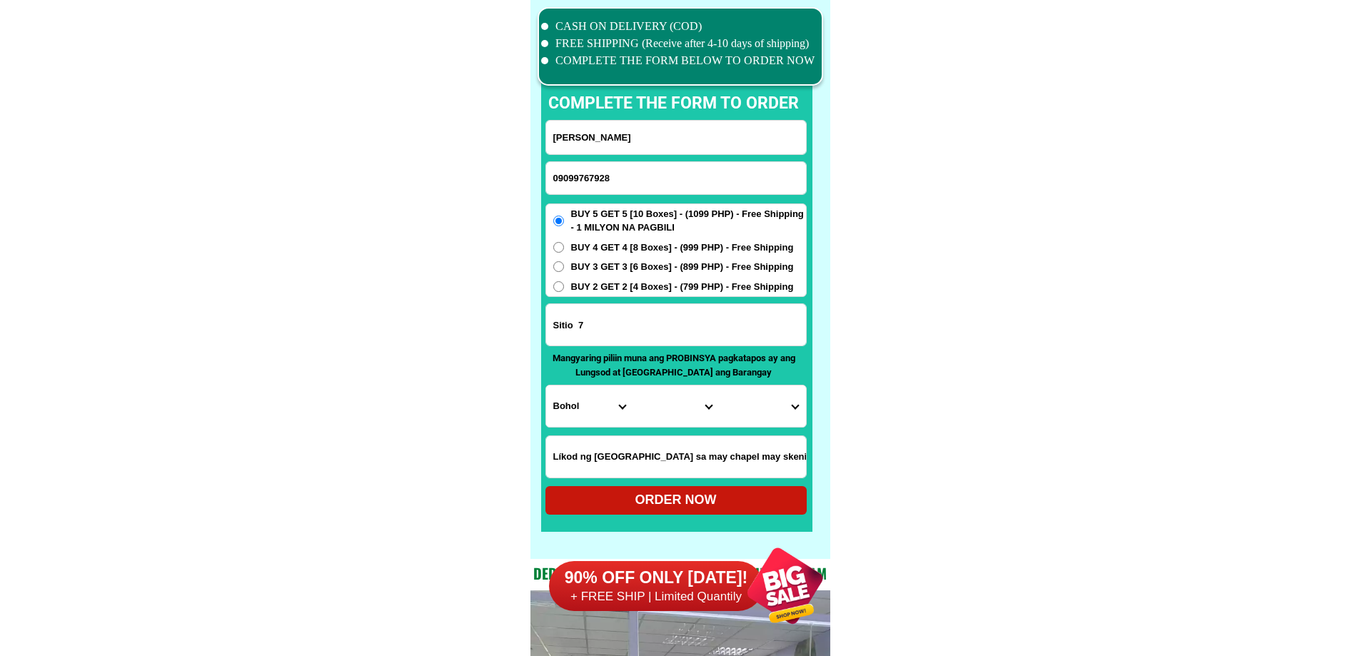
select select "63_108"
drag, startPoint x: 1089, startPoint y: 470, endPoint x: 877, endPoint y: 458, distance: 212.4
click at [645, 414] on select "City Agoncillo Alitagtag Allacapan [GEOGRAPHIC_DATA] [GEOGRAPHIC_DATA]-balete […" at bounding box center [676, 406] width 86 height 41
select select "63_108997"
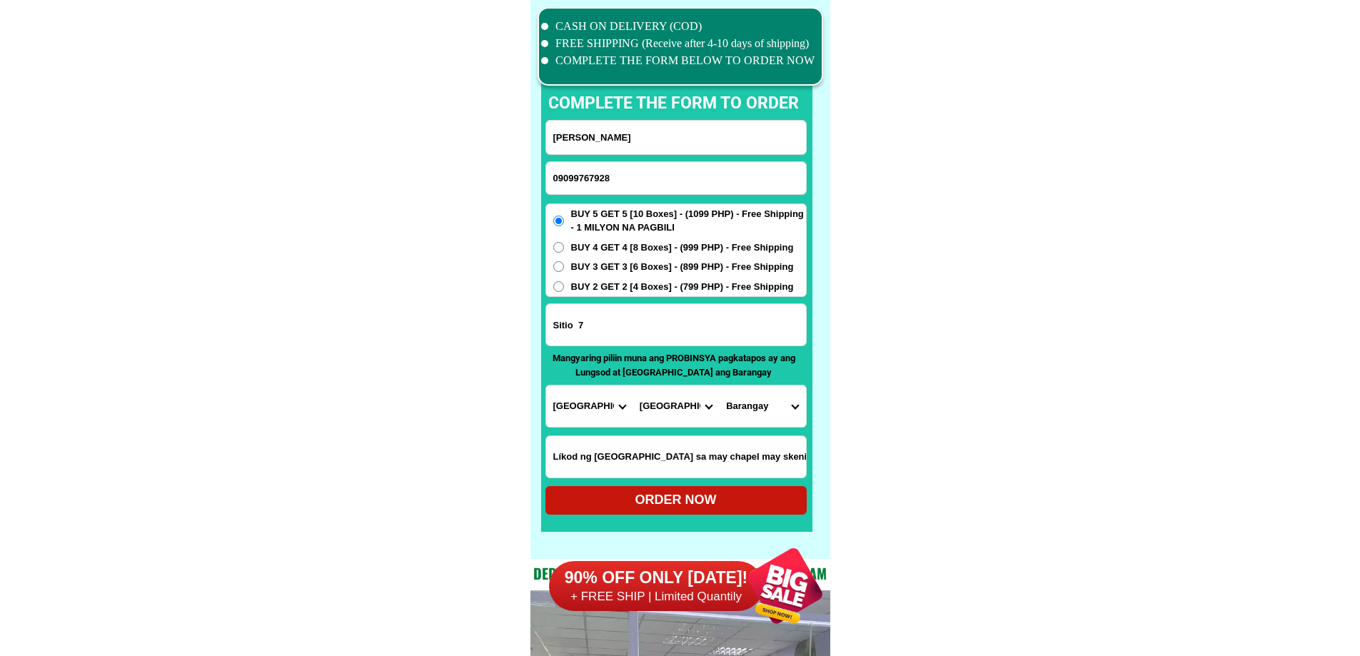
click at [743, 414] on select "Barangay Alangilan Balagtas [GEOGRAPHIC_DATA] Banaba ibaba Banaba kanluran [GEO…" at bounding box center [762, 406] width 86 height 41
select select "63_1089977409"
click at [703, 478] on form "[PERSON_NAME] 09099767928 ORDER NOW Sitio 7 Province [GEOGRAPHIC_DATA] [GEOGRAP…" at bounding box center [676, 317] width 261 height 395
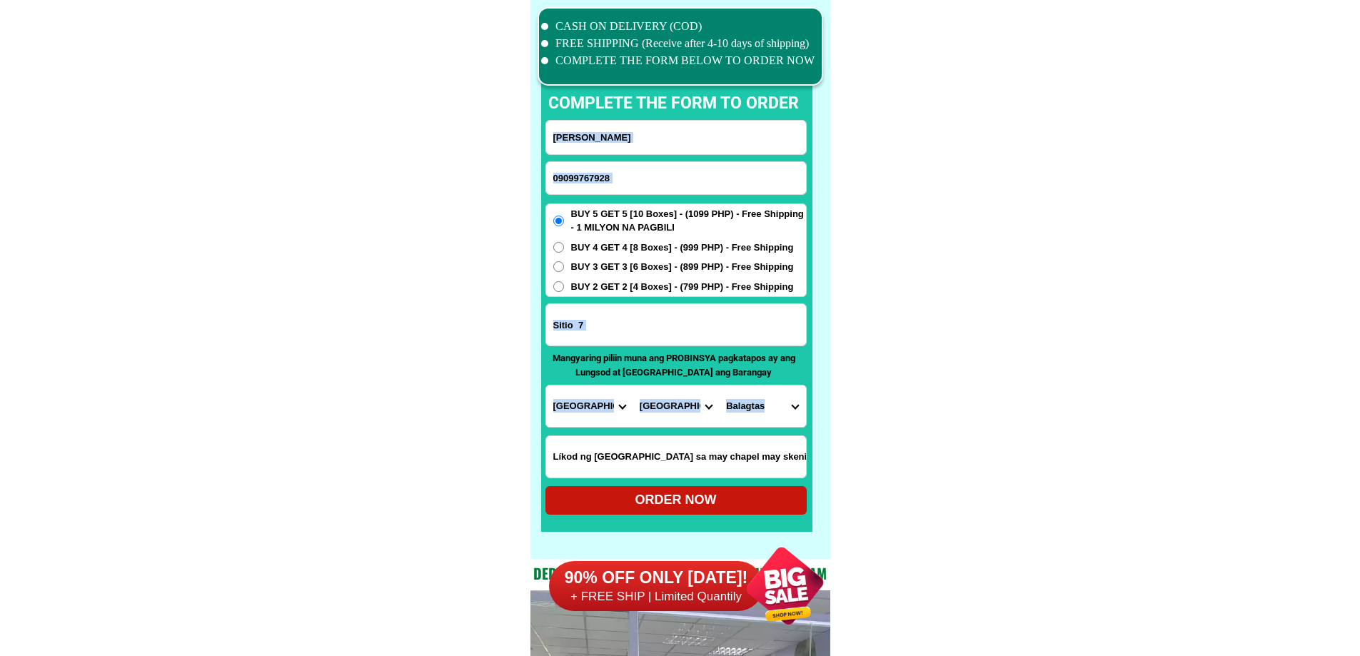
click at [700, 495] on div "ORDER NOW" at bounding box center [676, 500] width 261 height 19
radio input "true"
click at [626, 176] on input "09099767928" at bounding box center [676, 178] width 260 height 32
paste input "09559215218"
type input "09559215218"
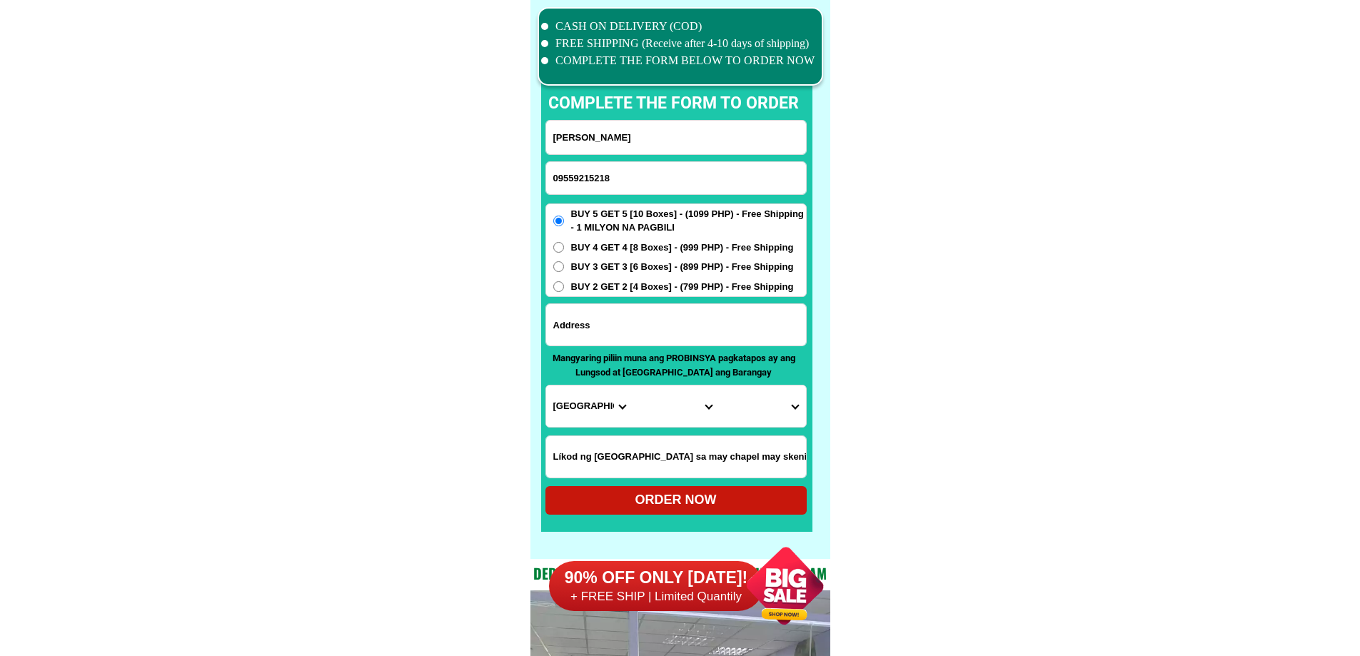
click at [643, 336] on input "Input address" at bounding box center [676, 324] width 260 height 41
paste input "Lagawe ifugao"
type input "Lagawe ifugao"
click at [650, 126] on input "Input full_name" at bounding box center [676, 138] width 260 height 34
paste input ""[PERSON_NAME]"
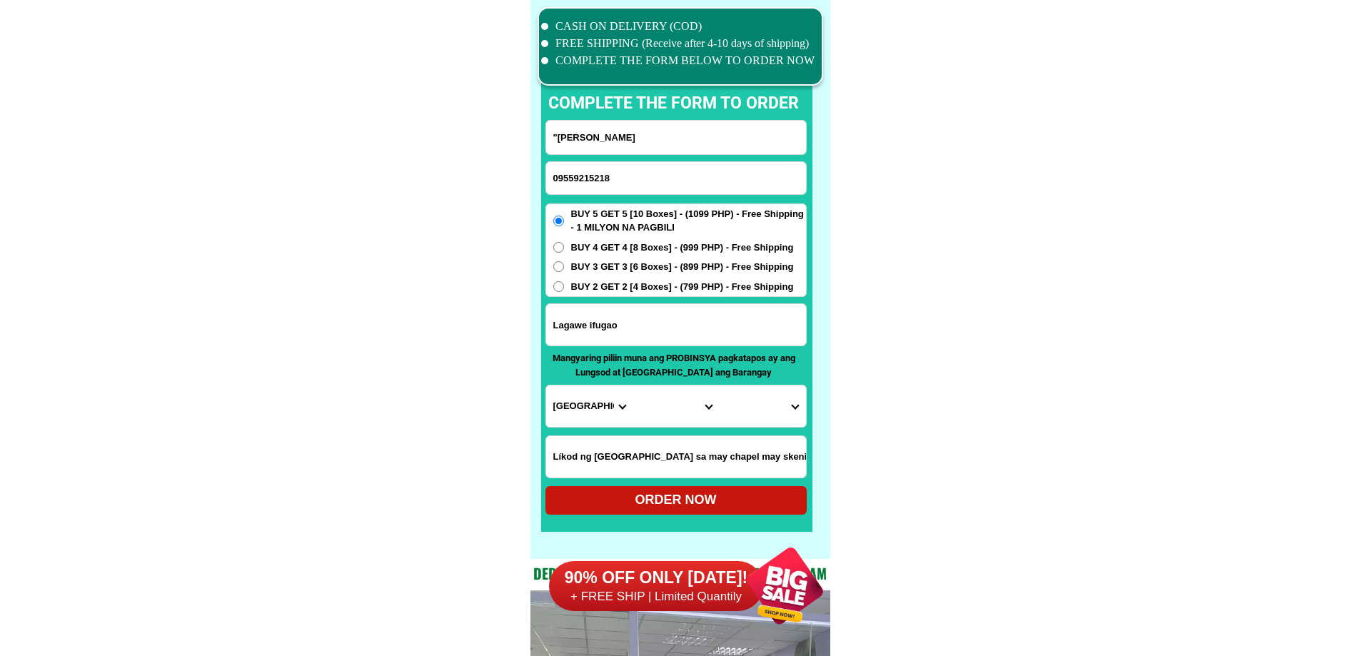
type input ""[PERSON_NAME]"
click at [620, 332] on input "Lagawe ifugao" at bounding box center [676, 324] width 260 height 41
paste input "Pob. Hingyon lagawe ifugao"
paste input "Input address"
type input "Pob. Hingyon lagawe ifugao"
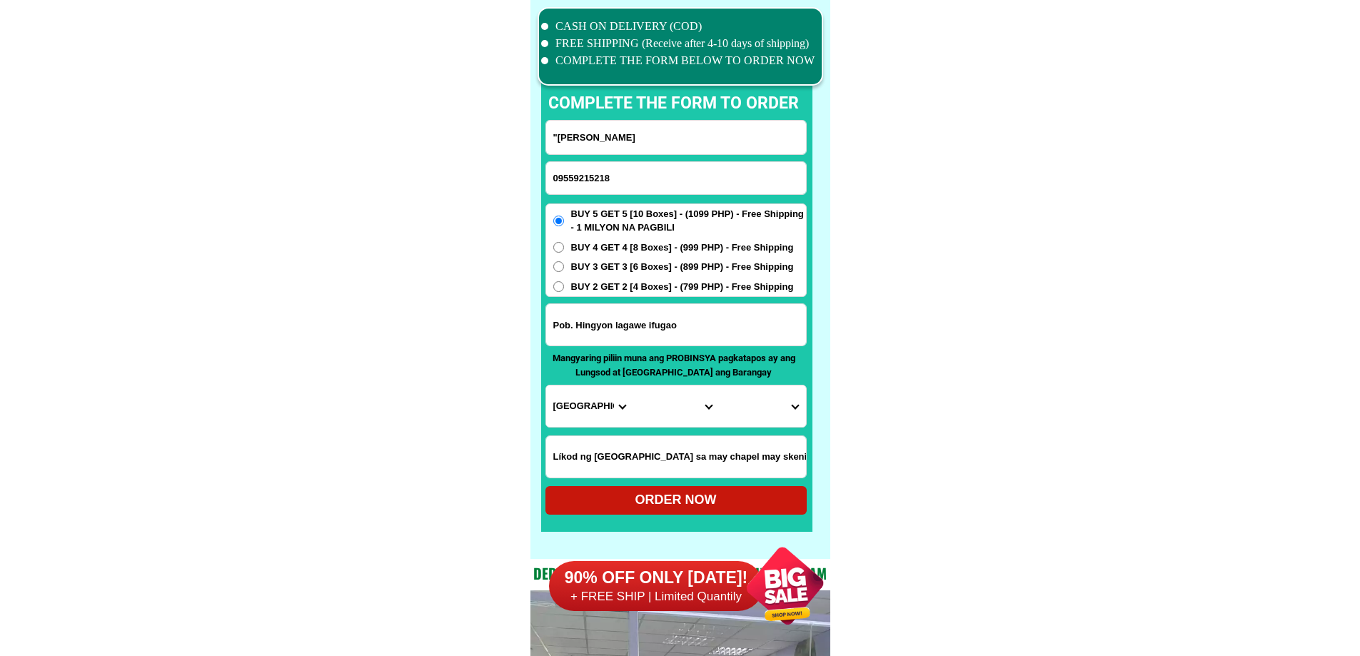
click at [586, 404] on select "Province [GEOGRAPHIC_DATA] [GEOGRAPHIC_DATA][PERSON_NAME][GEOGRAPHIC_DATA][GEOG…" at bounding box center [589, 406] width 86 height 41
select select "63_743"
click at [681, 409] on select "City [PERSON_NAME]-lista [PERSON_NAME] Hingyon Hungduan Kiangan Lagawe Lamut Ma…" at bounding box center [676, 406] width 86 height 41
select select "63_7435447"
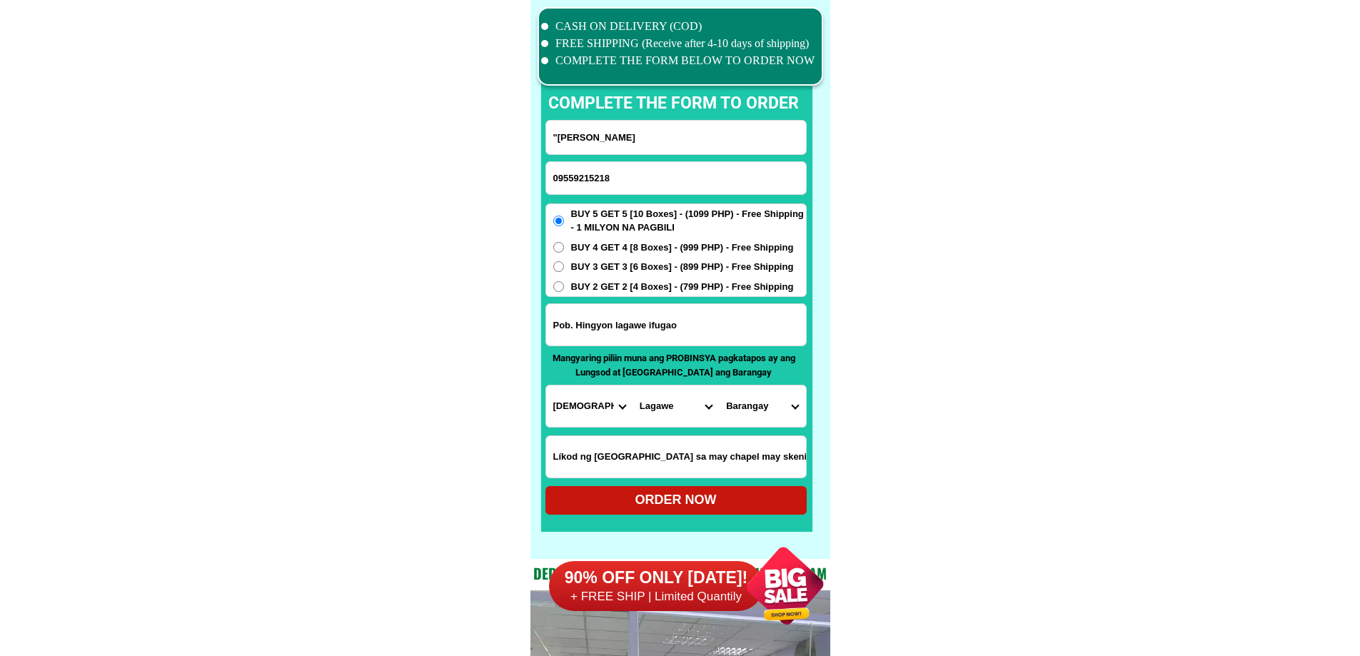
click at [633, 386] on select "City [PERSON_NAME]-lista [PERSON_NAME] Hingyon Hungduan Kiangan Lagawe Lamut Ma…" at bounding box center [676, 406] width 86 height 41
click at [738, 403] on select "[GEOGRAPHIC_DATA][PERSON_NAME] [GEOGRAPHIC_DATA][PERSON_NAME] [PERSON_NAME] Juc…" at bounding box center [762, 406] width 86 height 41
select select "63_74354473012"
click at [634, 333] on input "Pob. Hingyon lagawe ifugao" at bounding box center [676, 324] width 260 height 41
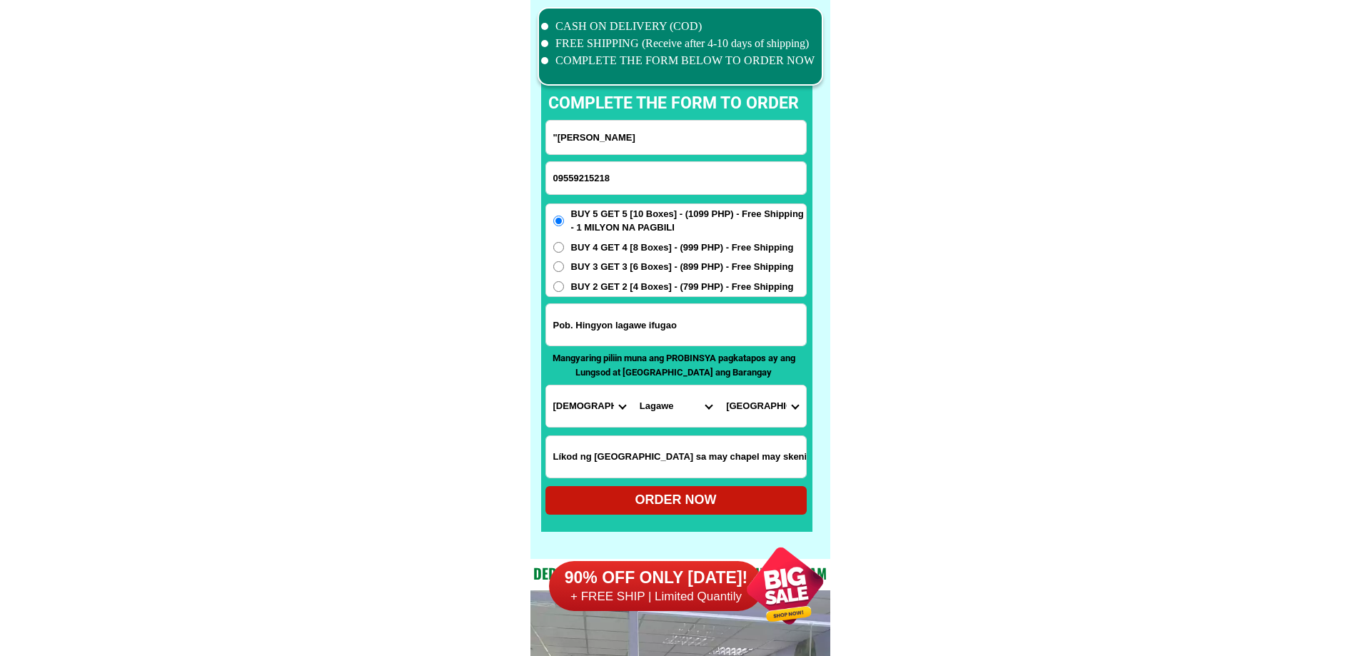
click at [634, 333] on input "Pob. Hingyon lagawe ifugao" at bounding box center [676, 324] width 260 height 41
click at [748, 406] on select "[GEOGRAPHIC_DATA][PERSON_NAME] [GEOGRAPHIC_DATA][PERSON_NAME] [PERSON_NAME] Juc…" at bounding box center [762, 406] width 86 height 41
click at [788, 396] on select "[GEOGRAPHIC_DATA][PERSON_NAME] [GEOGRAPHIC_DATA][PERSON_NAME] [PERSON_NAME] Juc…" at bounding box center [762, 406] width 86 height 41
click at [780, 419] on select "[GEOGRAPHIC_DATA][PERSON_NAME] [GEOGRAPHIC_DATA][PERSON_NAME] [PERSON_NAME] Juc…" at bounding box center [762, 406] width 86 height 41
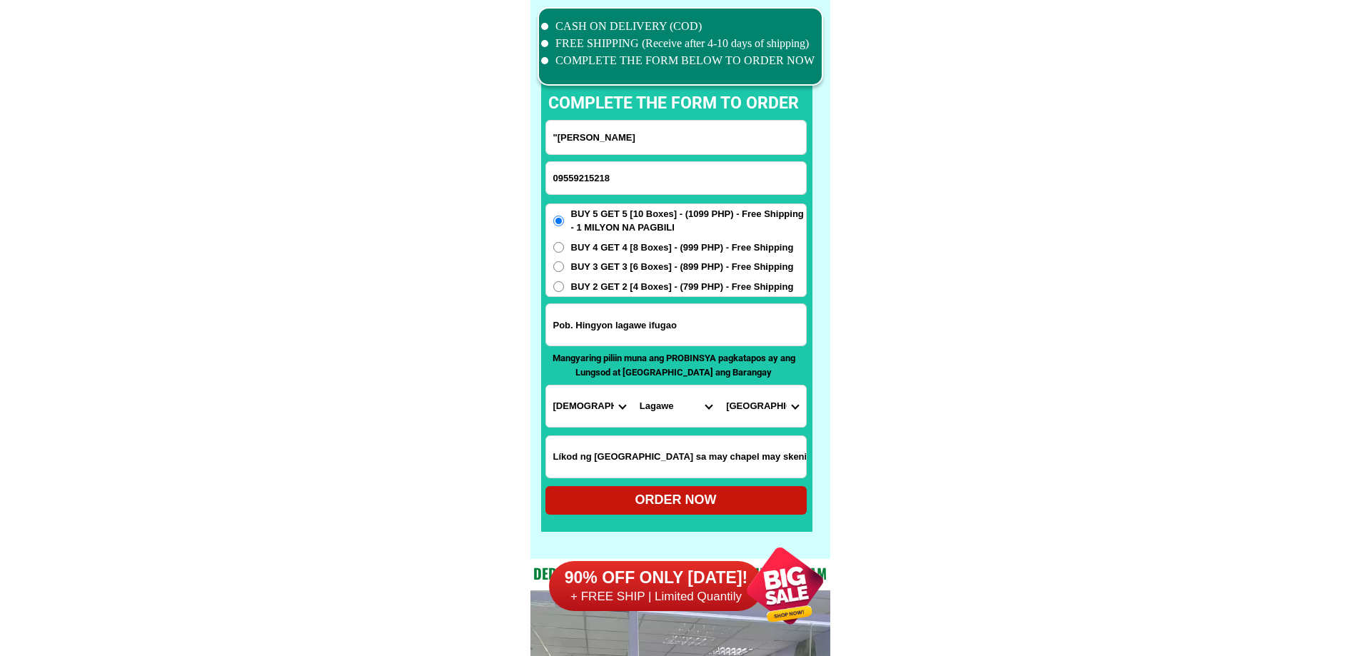
click at [661, 416] on select "City [PERSON_NAME]-lista [PERSON_NAME] Hingyon Hungduan Kiangan Lagawe Lamut Ma…" at bounding box center [676, 406] width 86 height 41
select select "63_7436581"
click at [757, 416] on select "[GEOGRAPHIC_DATA][PERSON_NAME] [GEOGRAPHIC_DATA][PERSON_NAME] [PERSON_NAME] Juc…" at bounding box center [762, 406] width 86 height 41
select select "63_74365818332"
drag, startPoint x: 943, startPoint y: 448, endPoint x: 919, endPoint y: 453, distance: 24.1
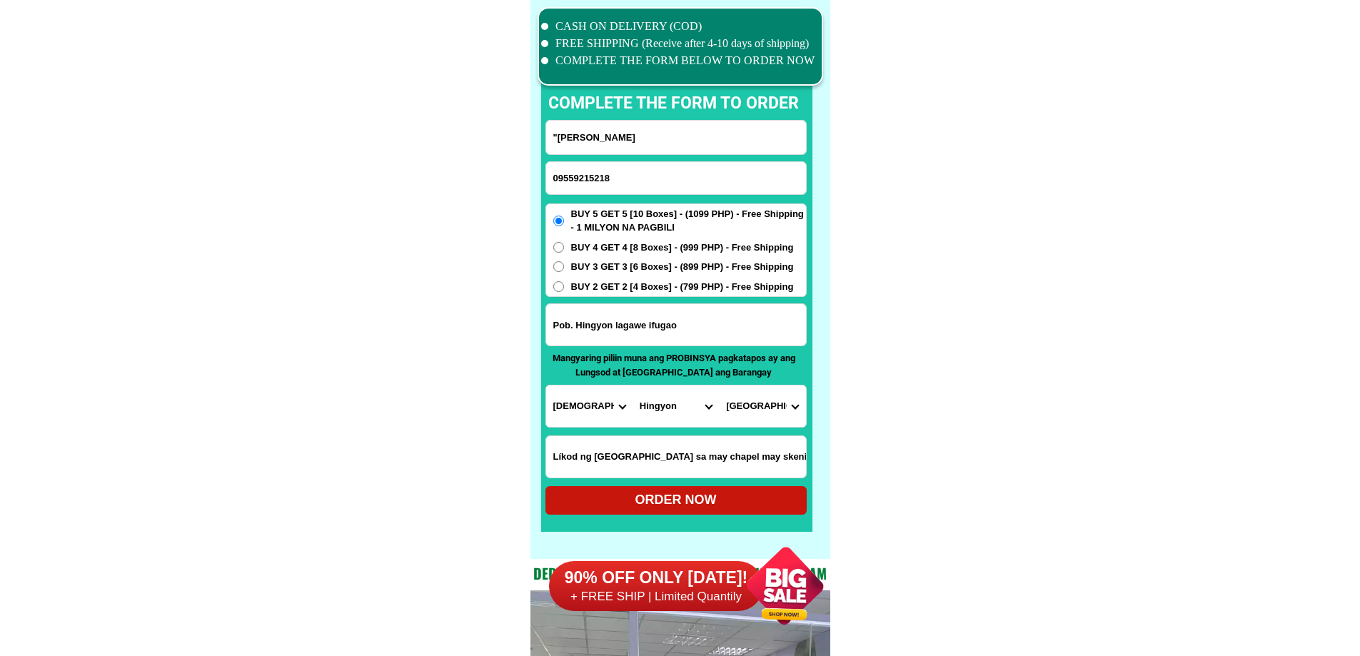
click at [749, 404] on select "Barangay Anao Bangtinon Bitu Cababuyan Mompolia Namulditan Northern cababuyan O…" at bounding box center [762, 406] width 86 height 41
click at [642, 491] on div "ORDER NOW" at bounding box center [676, 500] width 261 height 29
radio input "true"
click at [602, 191] on input "09559215218" at bounding box center [676, 178] width 260 height 32
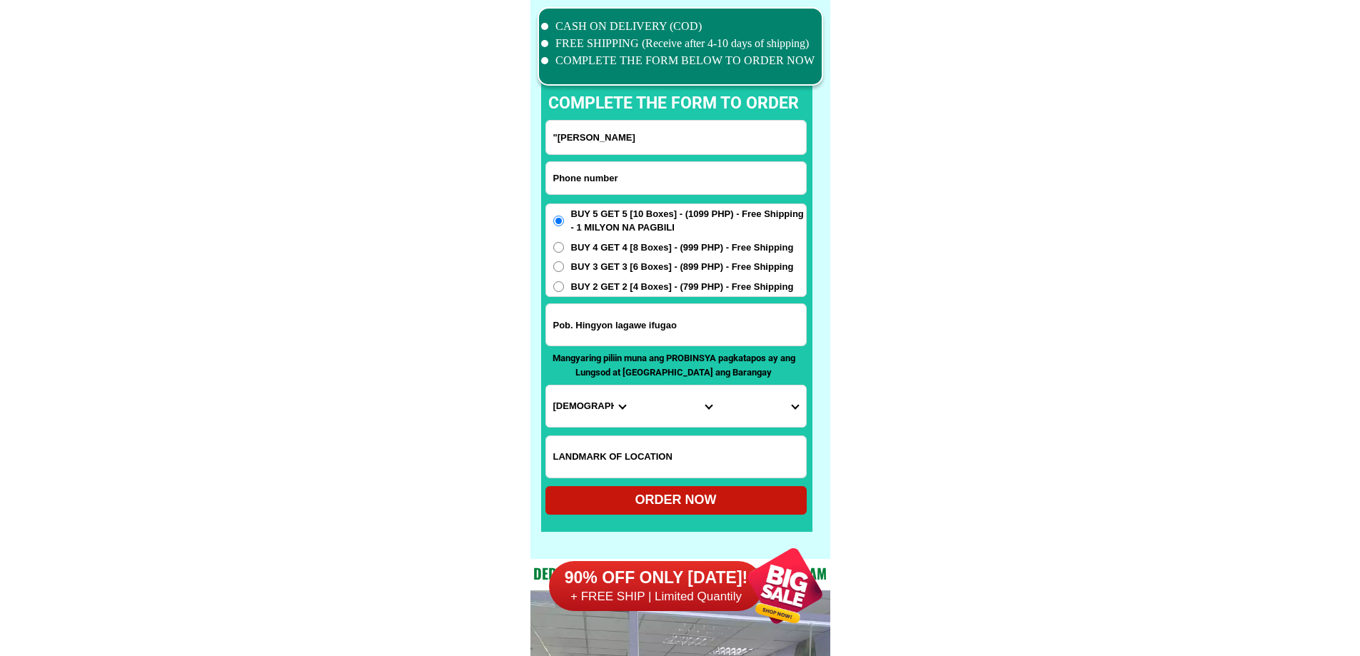
paste input "09531468986"
type input "09531468986"
click at [621, 124] on input "Input full_name" at bounding box center [676, 138] width 260 height 34
paste input "[PERSON_NAME]"
type input "[PERSON_NAME]"
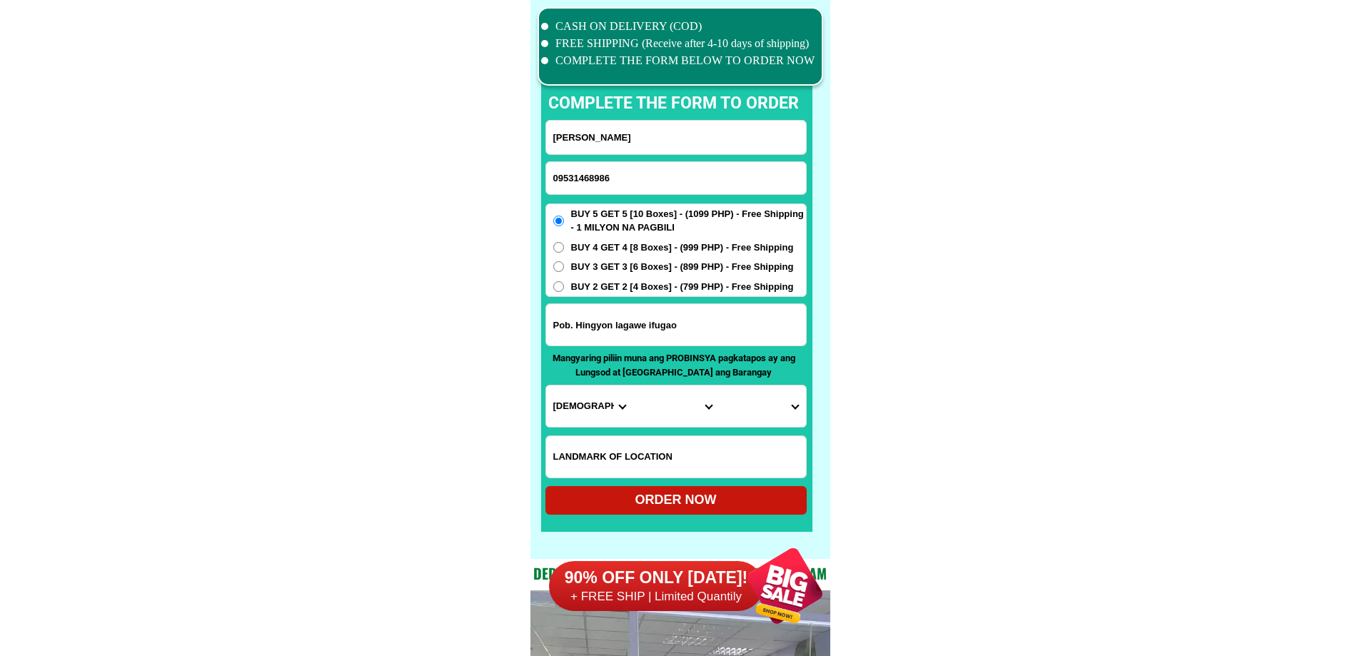
click at [673, 336] on input "Pob. Hingyon lagawe ifugao" at bounding box center [676, 324] width 260 height 41
paste input "[STREET_ADDRESS]"
type input "[STREET_ADDRESS]"
click at [701, 451] on input "Input LANDMARKOFLOCATION" at bounding box center [676, 456] width 260 height 41
paste input "Victa Mini mart"
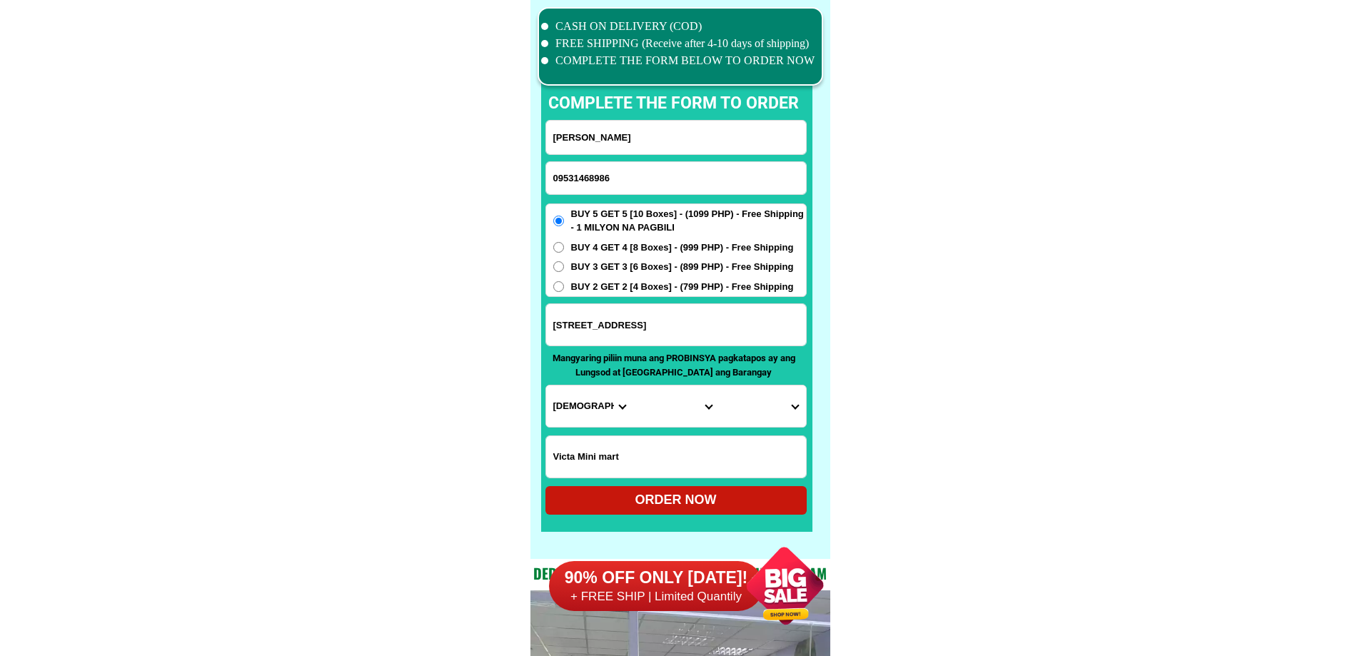
type input "Victa Mini mart"
click at [563, 392] on select "Province [GEOGRAPHIC_DATA] [GEOGRAPHIC_DATA][PERSON_NAME][GEOGRAPHIC_DATA][GEOG…" at bounding box center [589, 406] width 86 height 41
select select "63_779"
click at [661, 399] on select "City [GEOGRAPHIC_DATA]-city [GEOGRAPHIC_DATA] Arayat Bacolor [GEOGRAPHIC_DATA] …" at bounding box center [676, 406] width 86 height 41
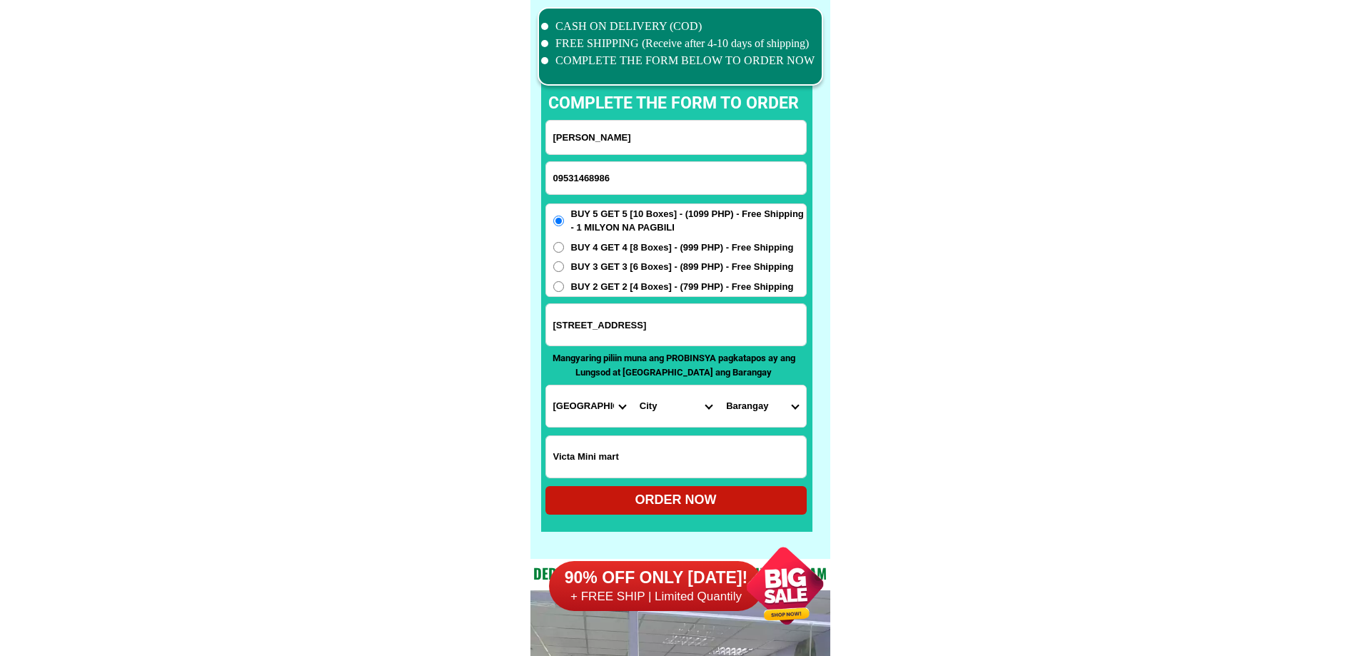
select select "63_7798533"
click at [633, 386] on select "City [GEOGRAPHIC_DATA]-city [GEOGRAPHIC_DATA] Arayat Bacolor [GEOGRAPHIC_DATA] …" at bounding box center [676, 406] width 86 height 41
click at [752, 406] on select "Barangay Acli Anao Balas Buenavista Camuning [PERSON_NAME] Divisoria [PERSON_NA…" at bounding box center [762, 406] width 86 height 41
select select "63_77985332174"
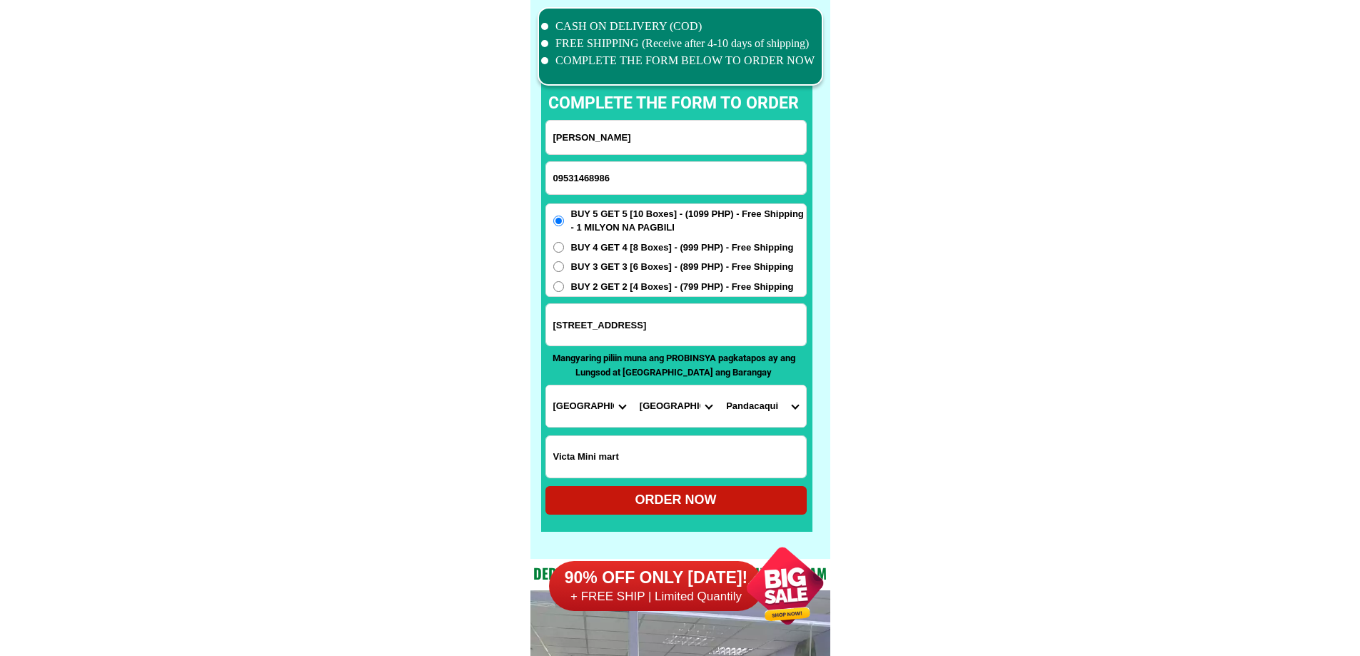
click at [687, 488] on div "ORDER NOW" at bounding box center [676, 500] width 261 height 29
radio input "true"
